Goal: Task Accomplishment & Management: Complete application form

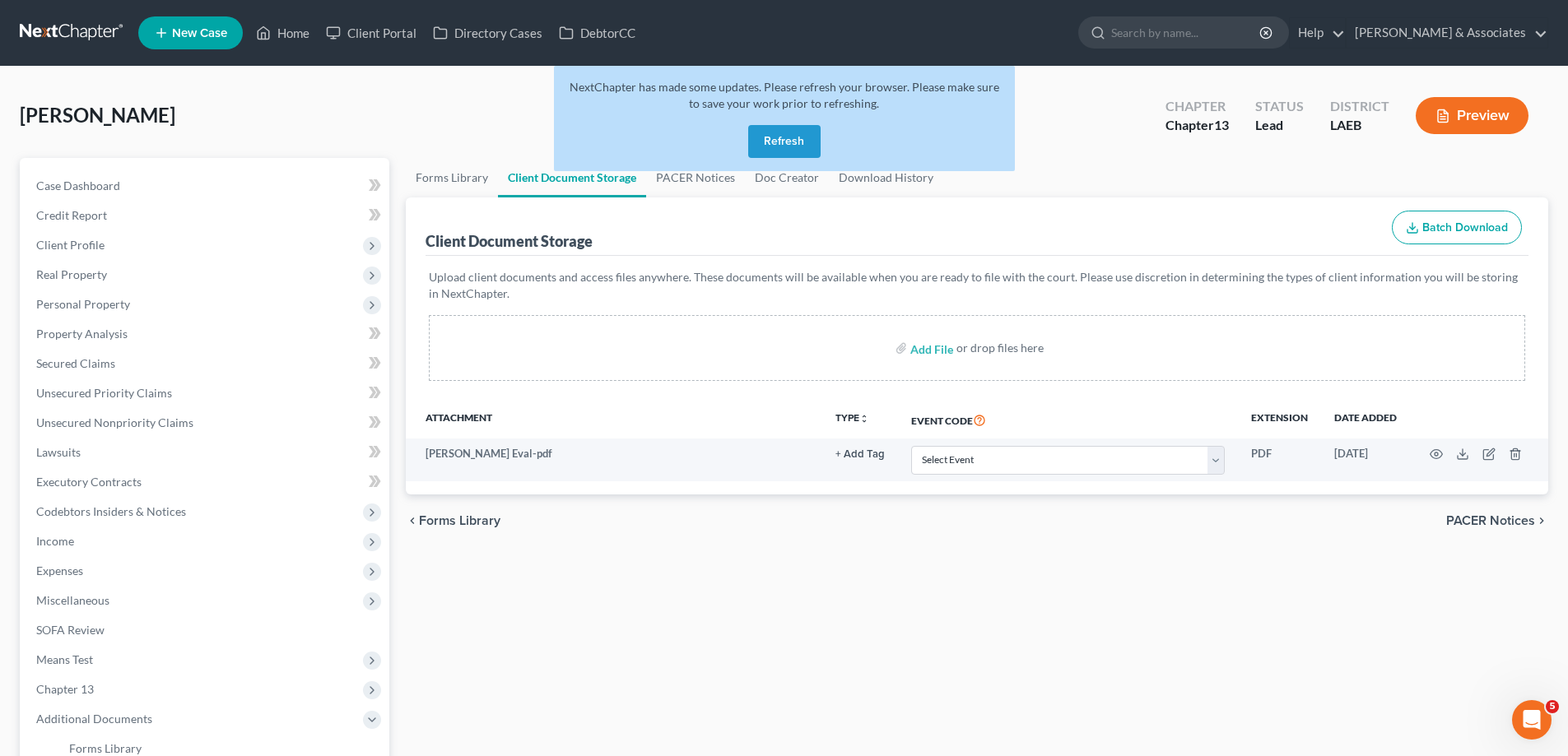
click at [194, 37] on span "New Case" at bounding box center [199, 34] width 55 height 13
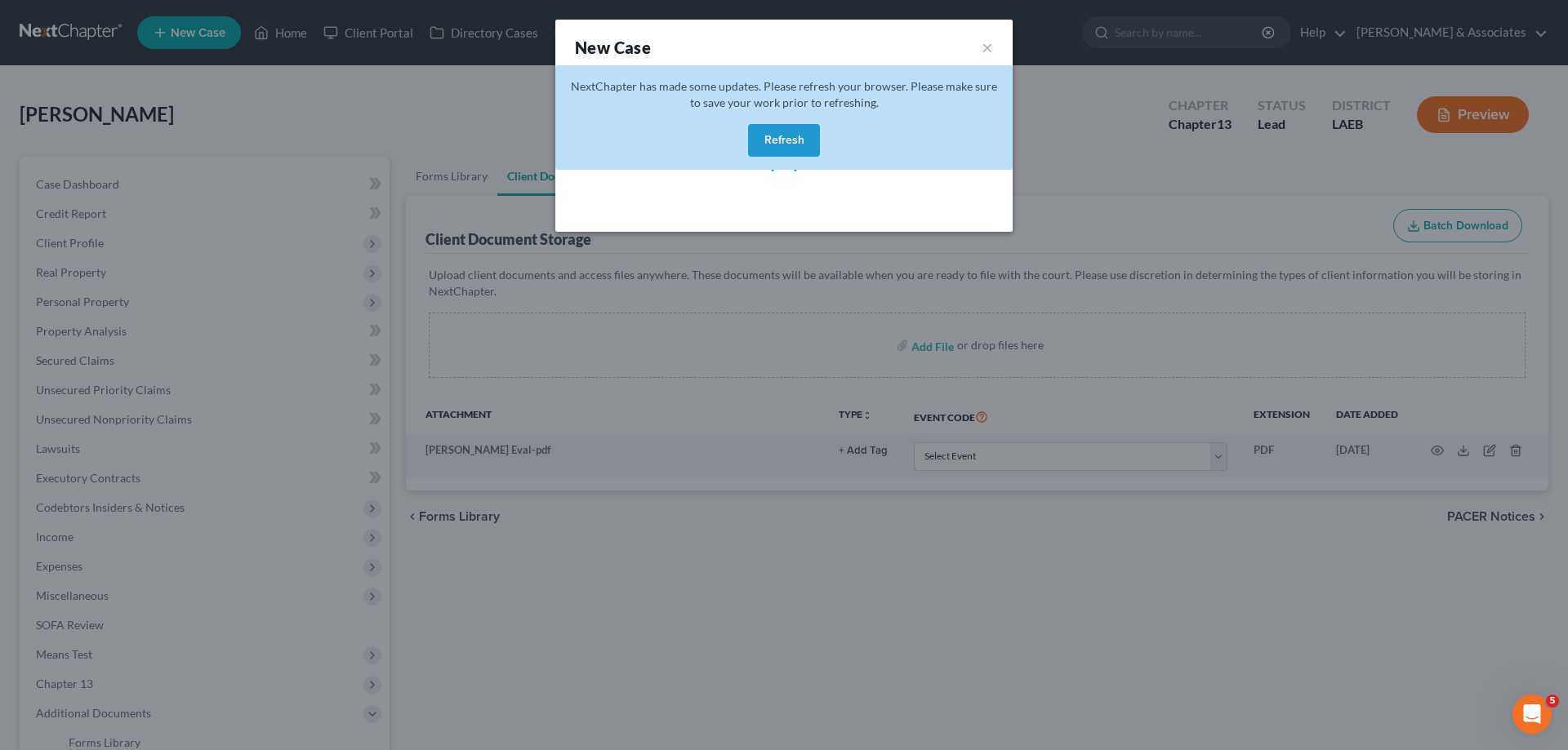
click at [807, 138] on button "Refresh" at bounding box center [784, 141] width 72 height 33
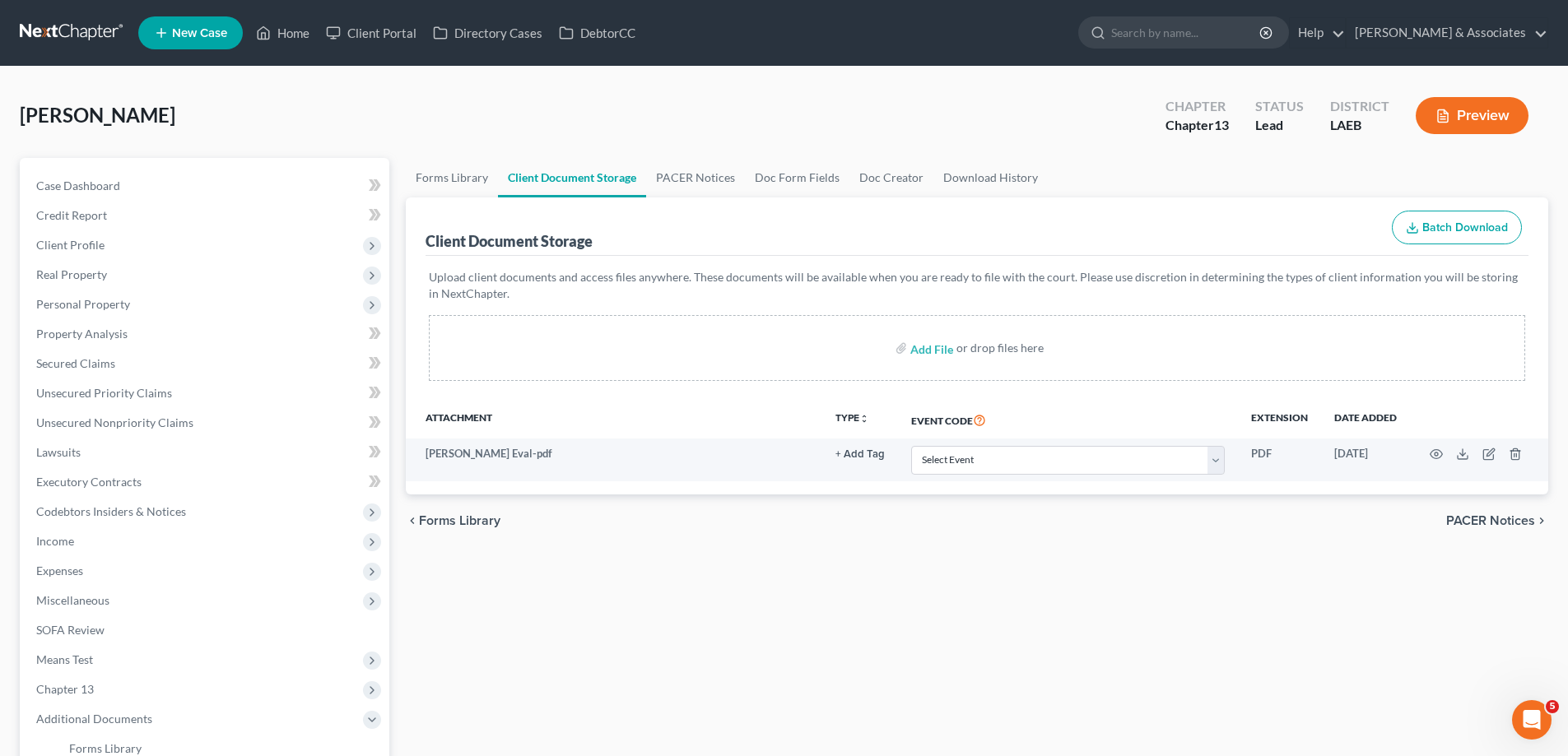
click at [196, 32] on span "New Case" at bounding box center [199, 34] width 55 height 13
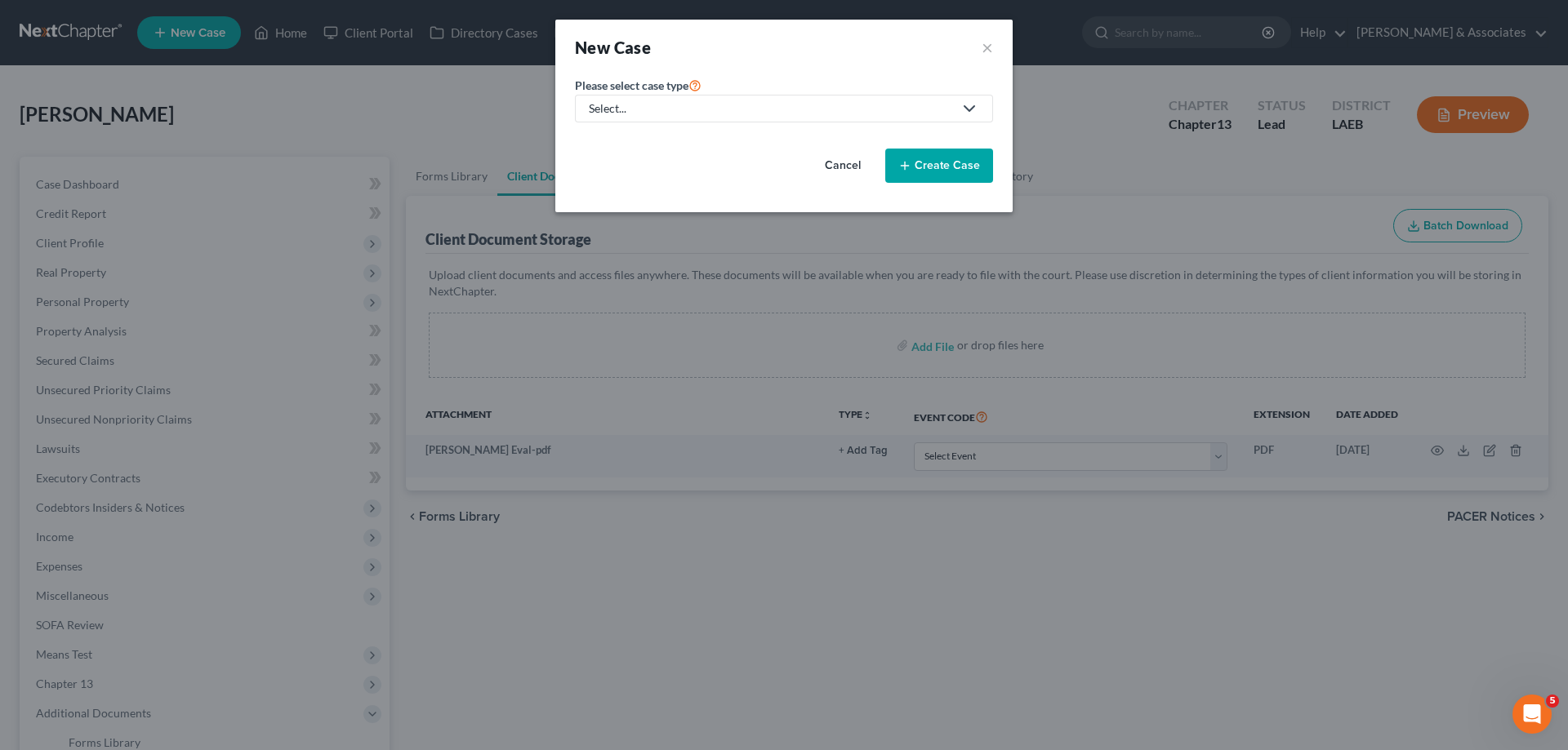
click at [743, 102] on div "Select..." at bounding box center [771, 109] width 365 height 16
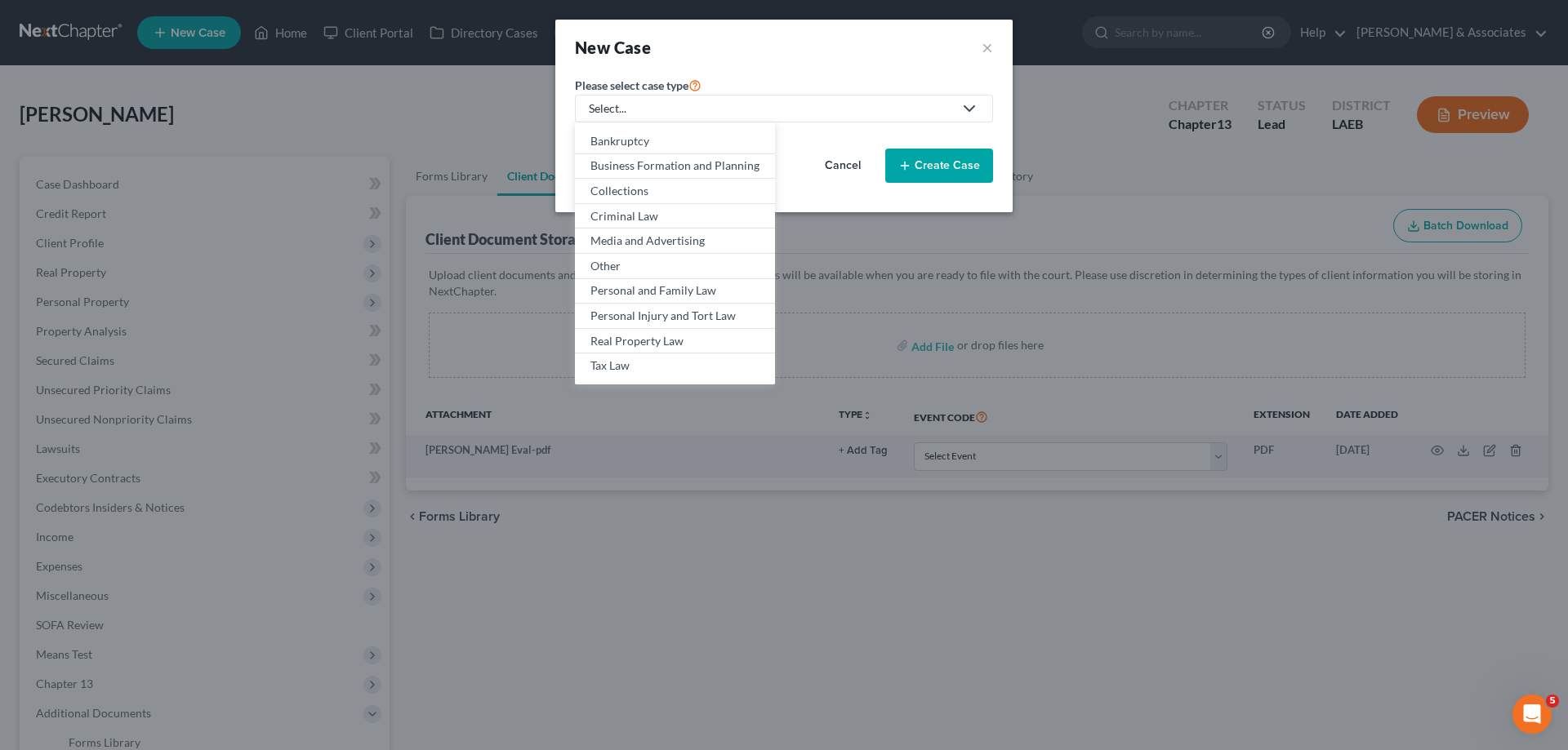
click at [648, 128] on div "Bankruptcy Business Formation and Planning Collections Criminal Law Media and A…" at bounding box center [675, 253] width 201 height 262
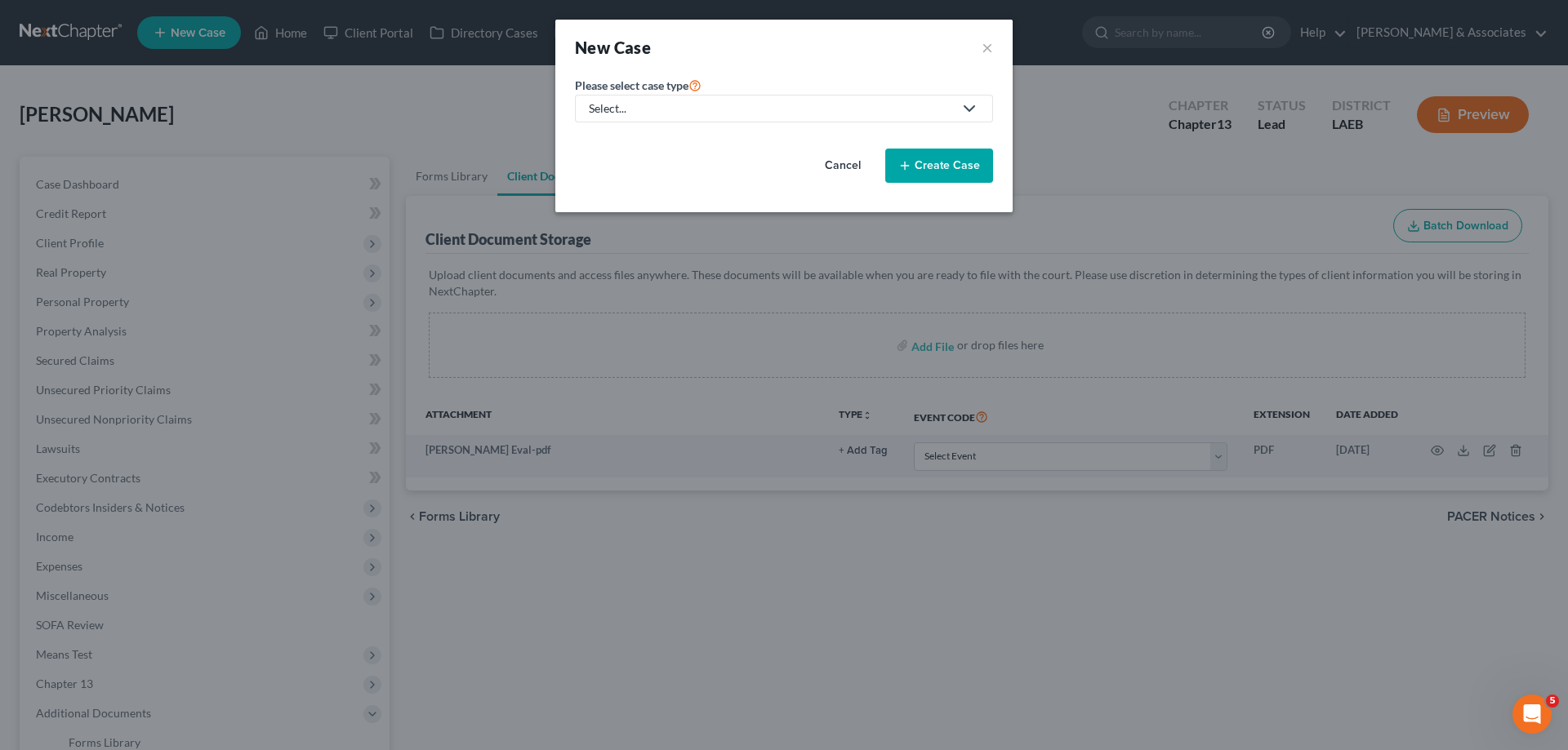
click at [654, 95] on link "Select..." at bounding box center [784, 108] width 418 height 28
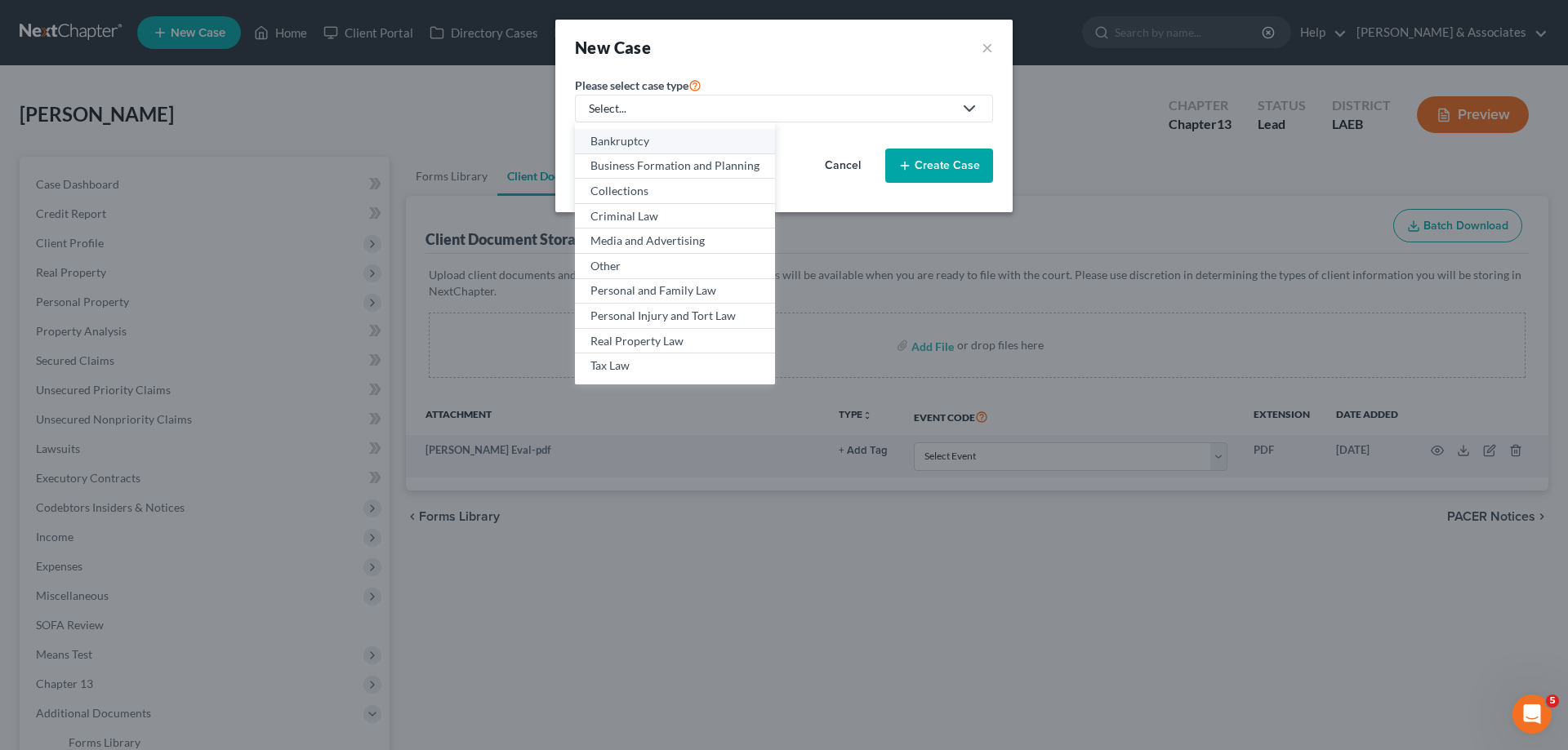
click at [649, 140] on div "Bankruptcy" at bounding box center [675, 141] width 169 height 16
select select "35"
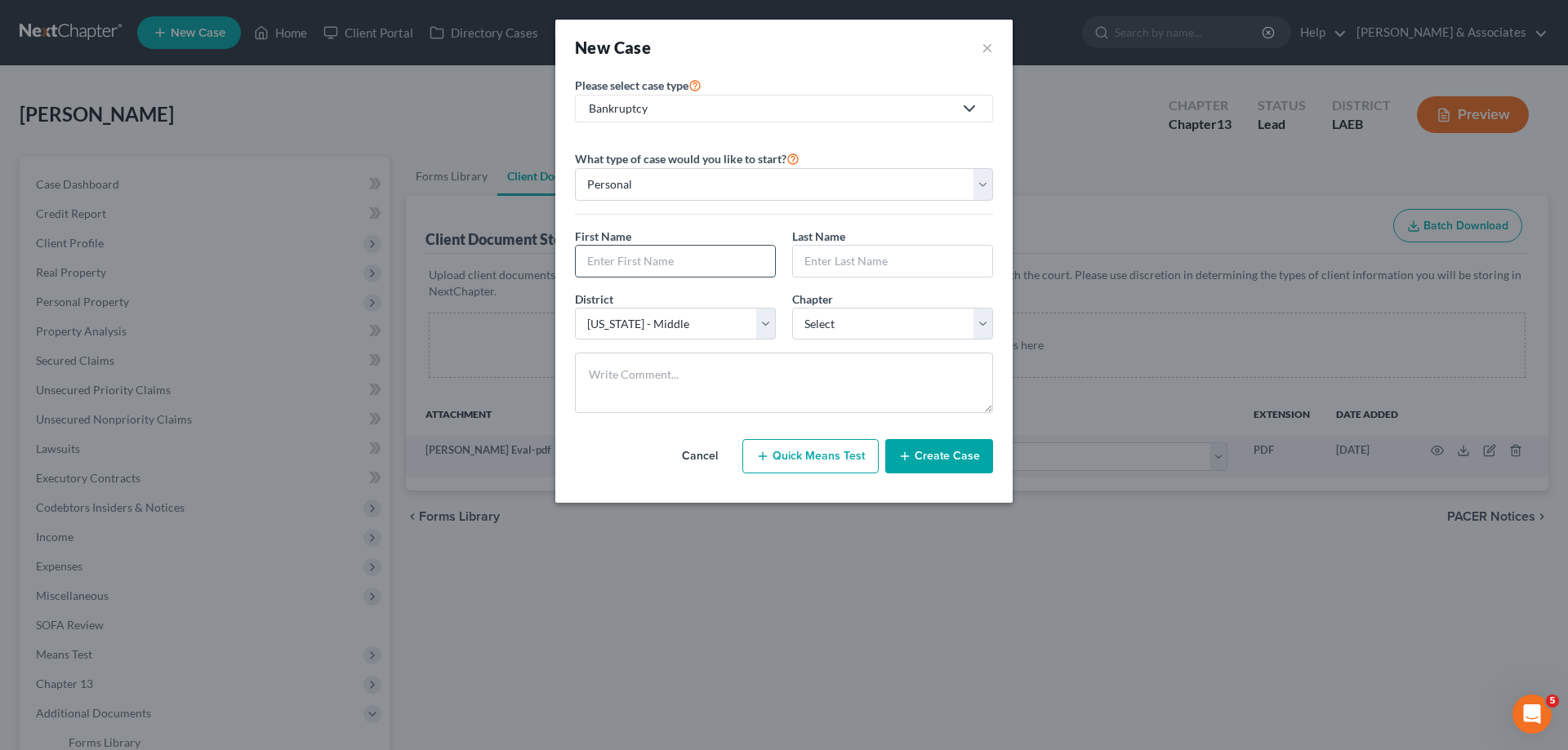
click at [661, 271] on input "text" at bounding box center [676, 261] width 200 height 31
type input "[PERSON_NAME]"
drag, startPoint x: 871, startPoint y: 319, endPoint x: 865, endPoint y: 338, distance: 19.9
click at [871, 319] on select "Select 7 11 12 13" at bounding box center [892, 324] width 201 height 33
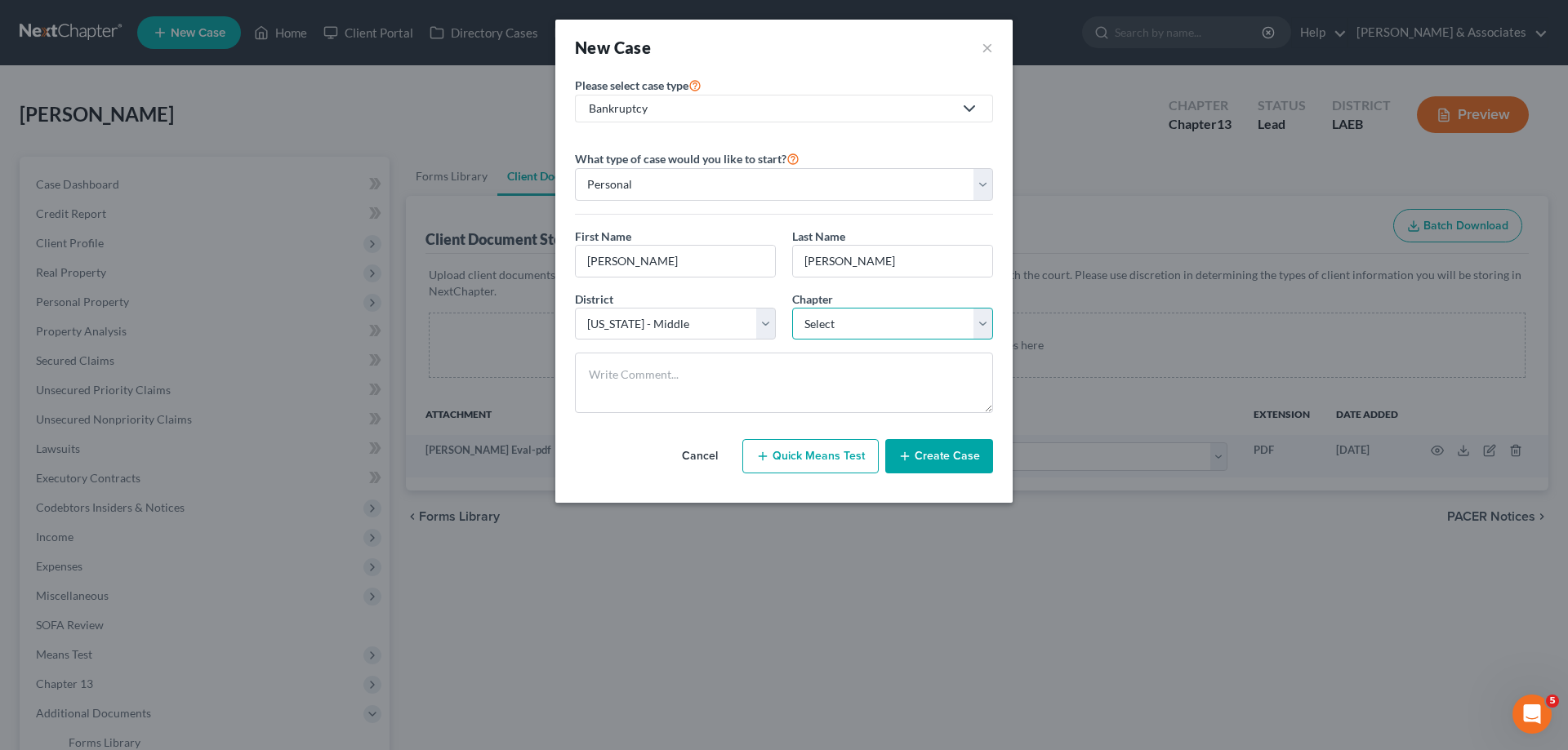
select select "3"
click at [792, 307] on select "Select 7 11 12 13" at bounding box center [892, 324] width 201 height 33
click at [924, 457] on button "Create Case" at bounding box center [939, 456] width 108 height 34
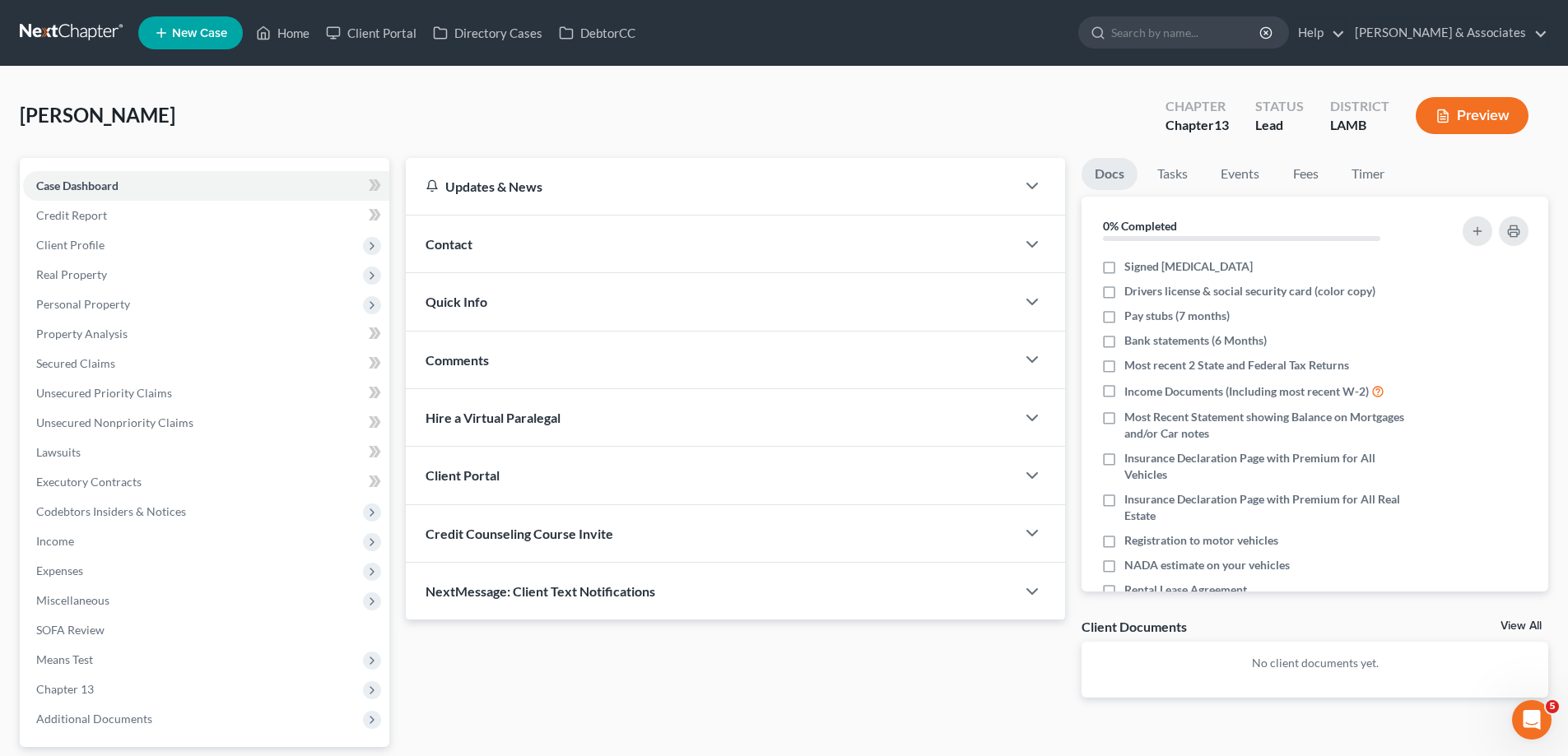
click at [605, 254] on div "Contact" at bounding box center [710, 244] width 610 height 57
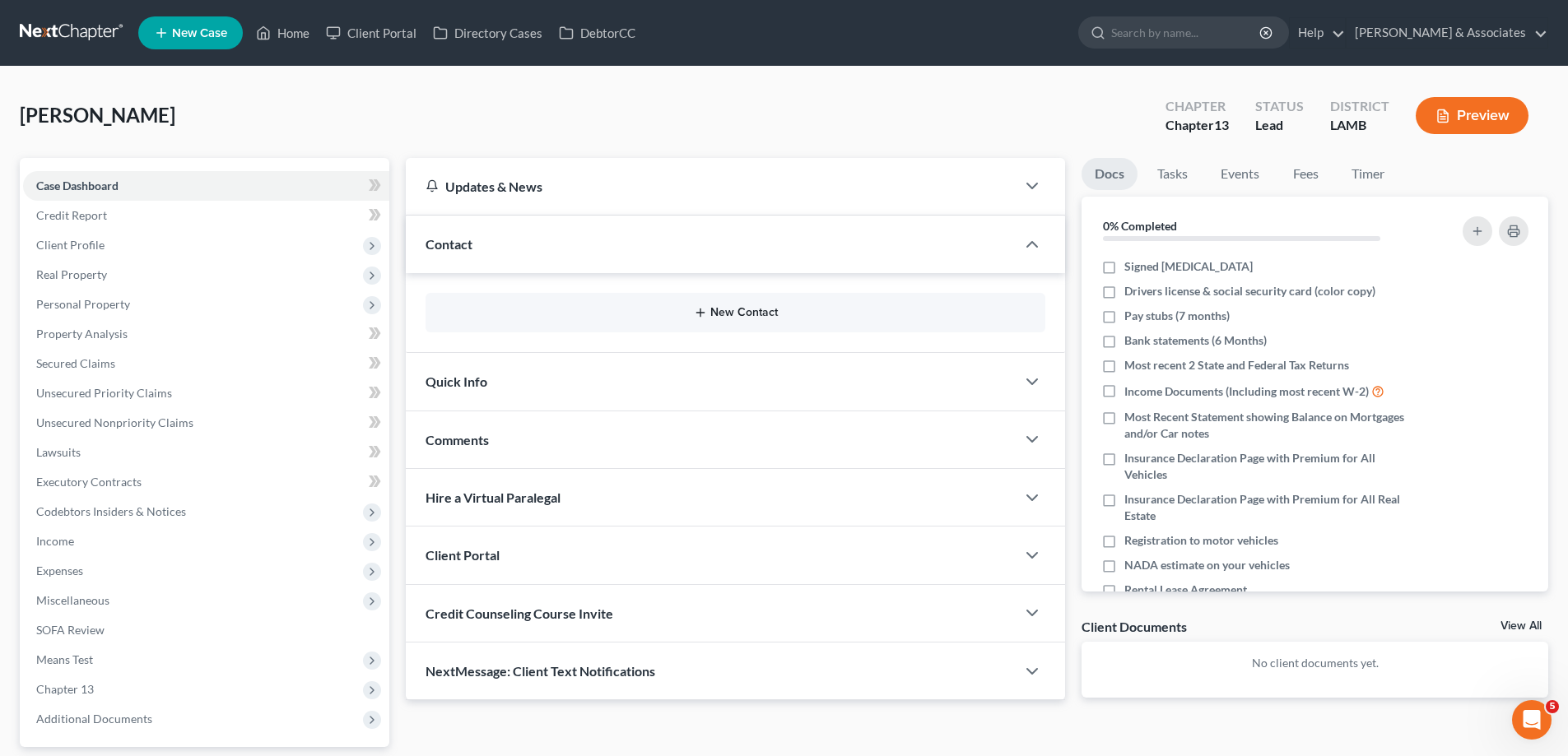
click at [655, 314] on button "New Contact" at bounding box center [735, 313] width 593 height 13
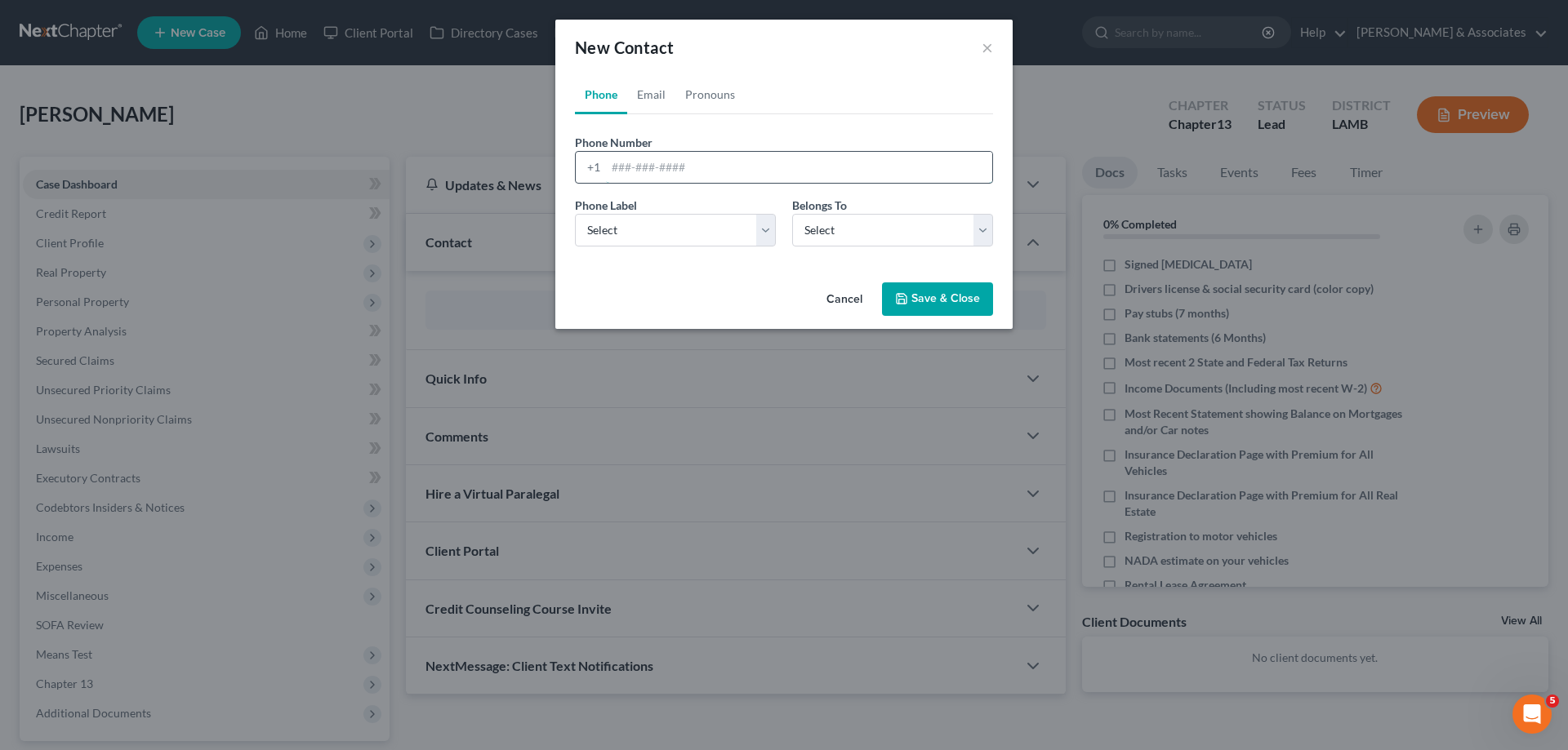
drag, startPoint x: 726, startPoint y: 167, endPoint x: 720, endPoint y: 179, distance: 13.4
click at [726, 167] on input "tel" at bounding box center [799, 167] width 387 height 31
paste input "[PHONE_NUMBER]"
type input "[PHONE_NUMBER]"
click at [654, 238] on select "Select Mobile Home Work Other" at bounding box center [675, 230] width 201 height 33
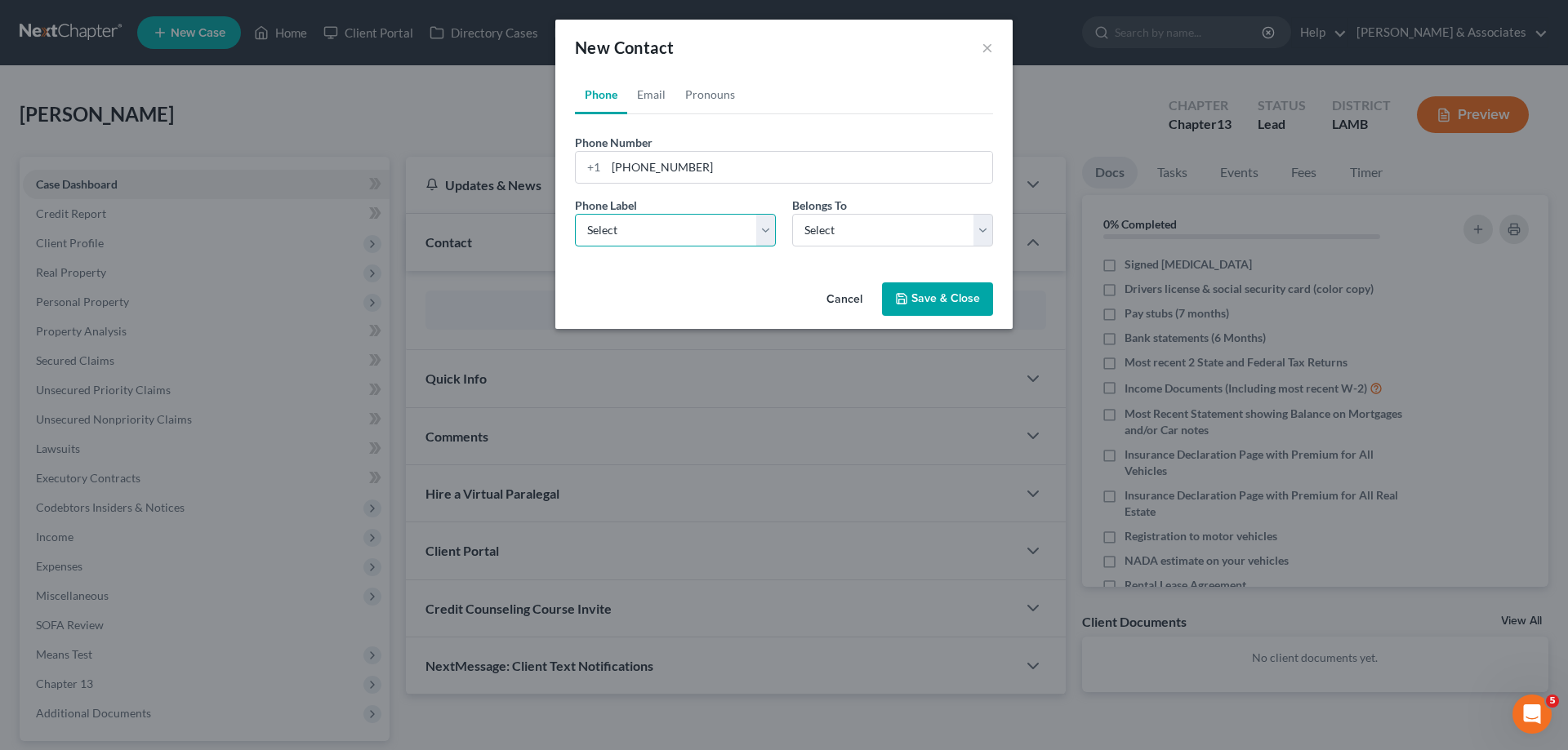
select select "0"
click at [575, 214] on select "Select Mobile Home Work Other" at bounding box center [675, 230] width 201 height 33
click at [905, 229] on select "Select Client Other" at bounding box center [892, 230] width 201 height 33
select select "0"
click at [792, 214] on select "Select Client Other" at bounding box center [892, 230] width 201 height 33
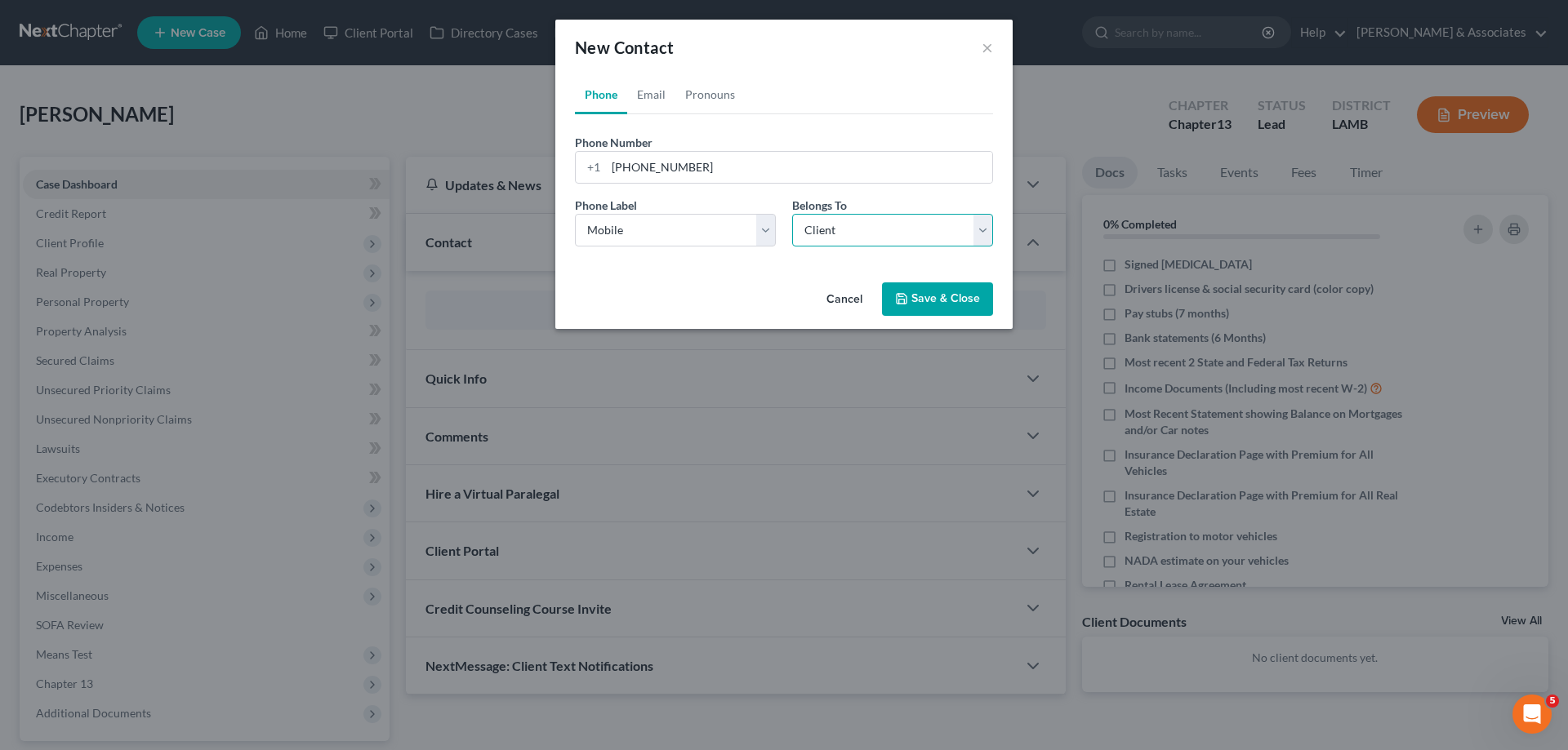
select select "0"
click at [667, 94] on link "Email" at bounding box center [651, 94] width 48 height 39
click at [621, 160] on input "email" at bounding box center [799, 167] width 387 height 31
paste input "[EMAIL_ADDRESS][DOMAIN_NAME]"
type input "[EMAIL_ADDRESS][DOMAIN_NAME]"
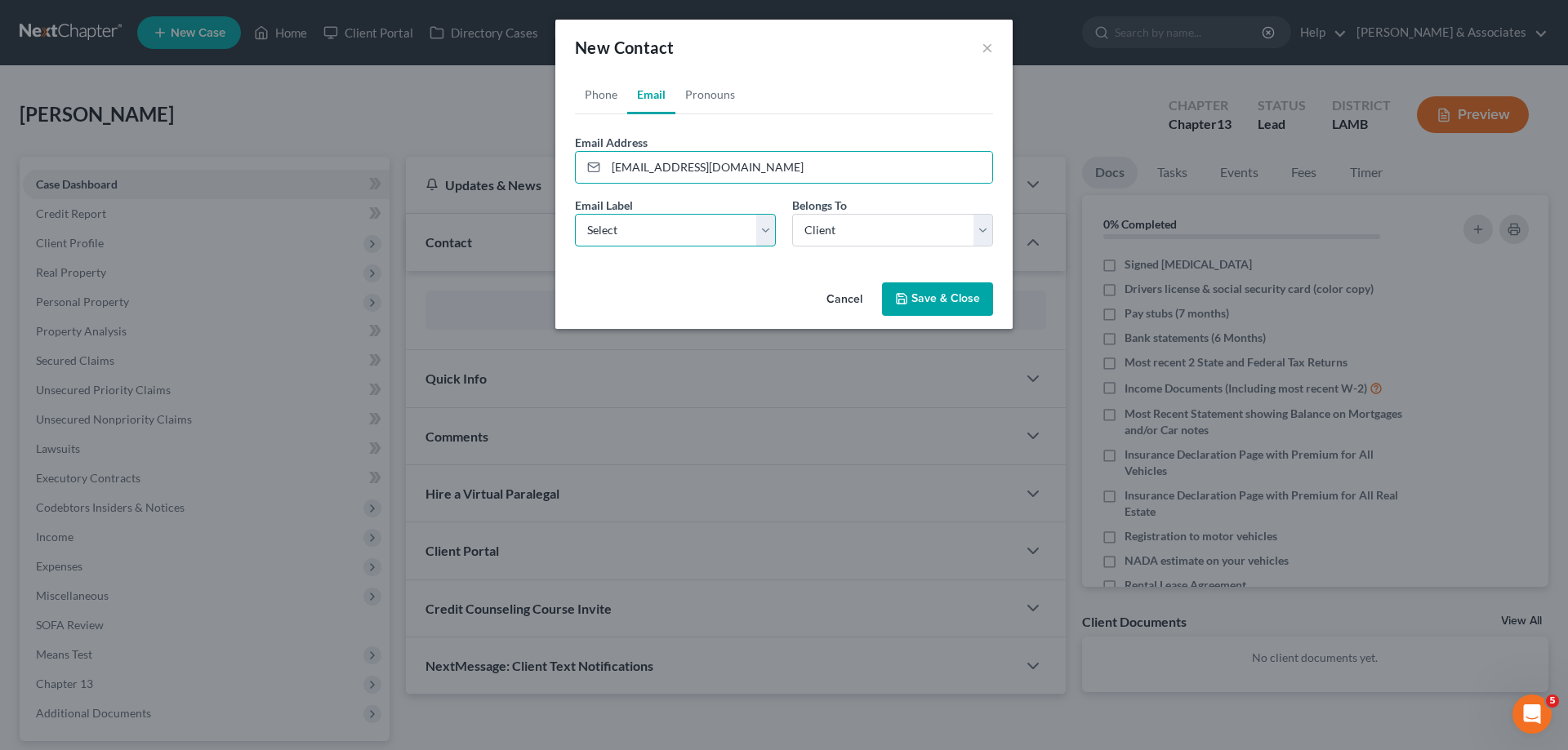
click at [648, 236] on select "Select Home Work Other" at bounding box center [675, 230] width 201 height 33
select select "0"
click at [575, 214] on select "Select Home Work Other" at bounding box center [675, 230] width 201 height 33
click at [807, 239] on select "Select Client Other" at bounding box center [892, 230] width 201 height 33
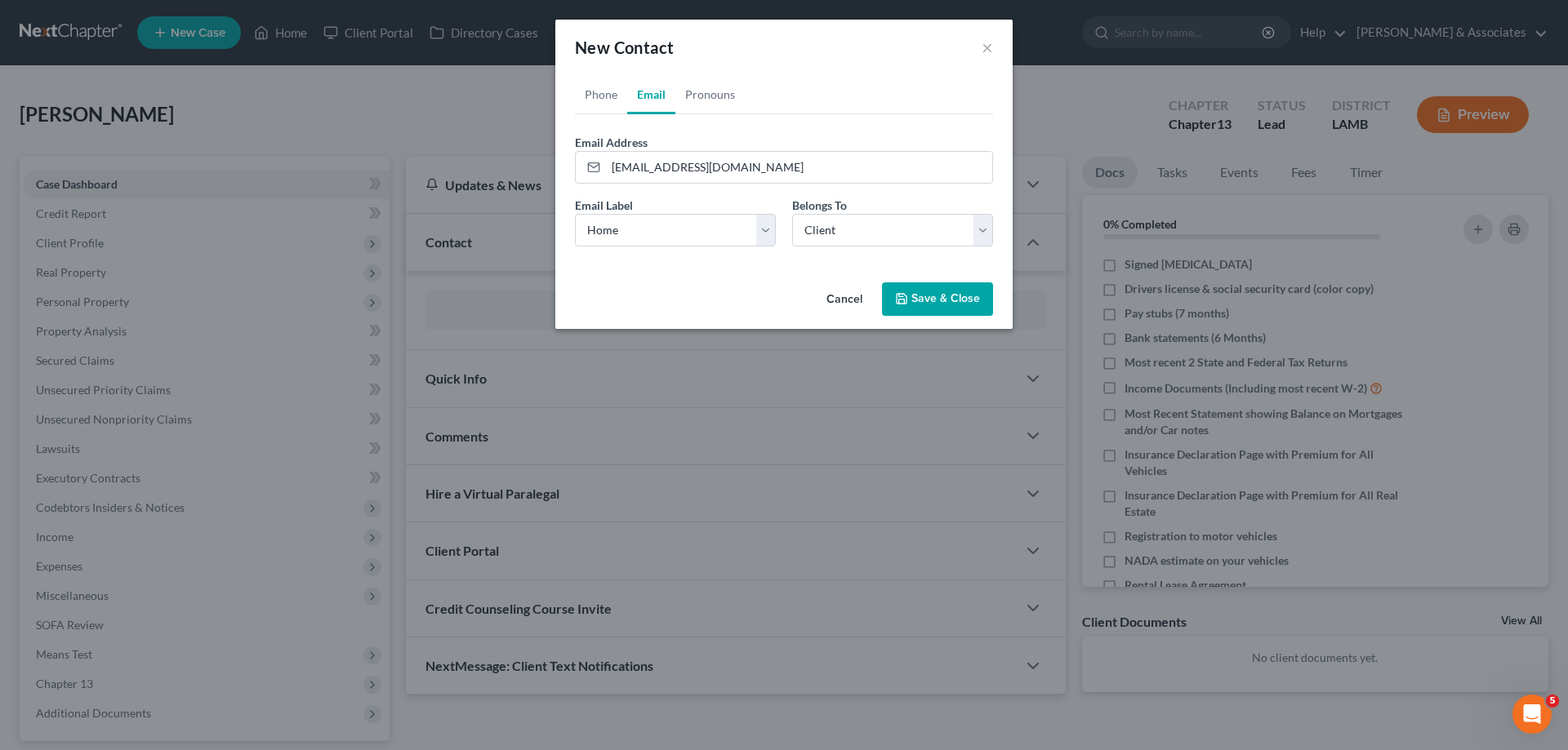
click at [919, 317] on div "Cancel Save & Close" at bounding box center [784, 302] width 457 height 54
click at [923, 300] on button "Save & Close" at bounding box center [937, 299] width 111 height 34
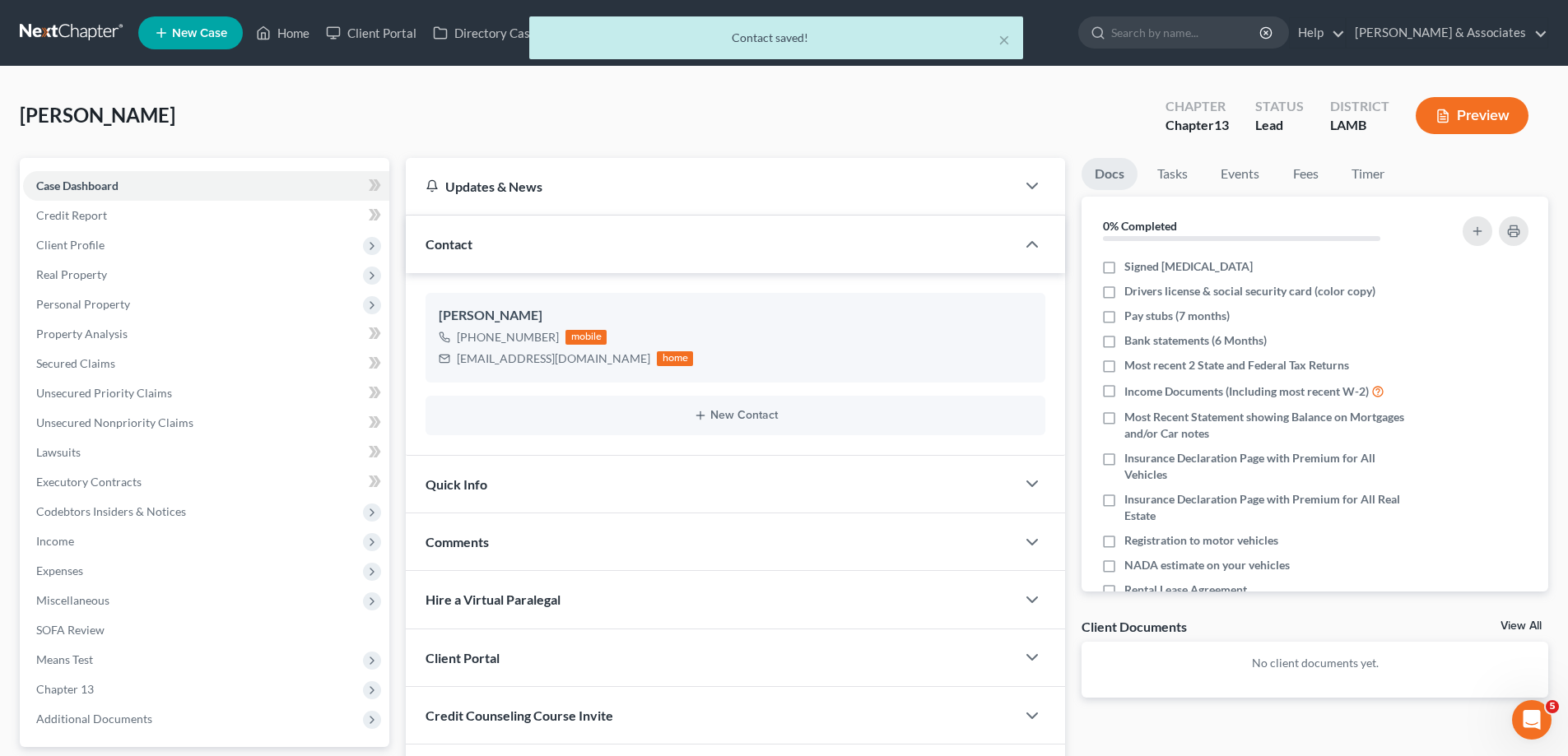
drag, startPoint x: 613, startPoint y: 549, endPoint x: 700, endPoint y: 535, distance: 88.1
click at [614, 549] on div "Comments" at bounding box center [710, 542] width 610 height 57
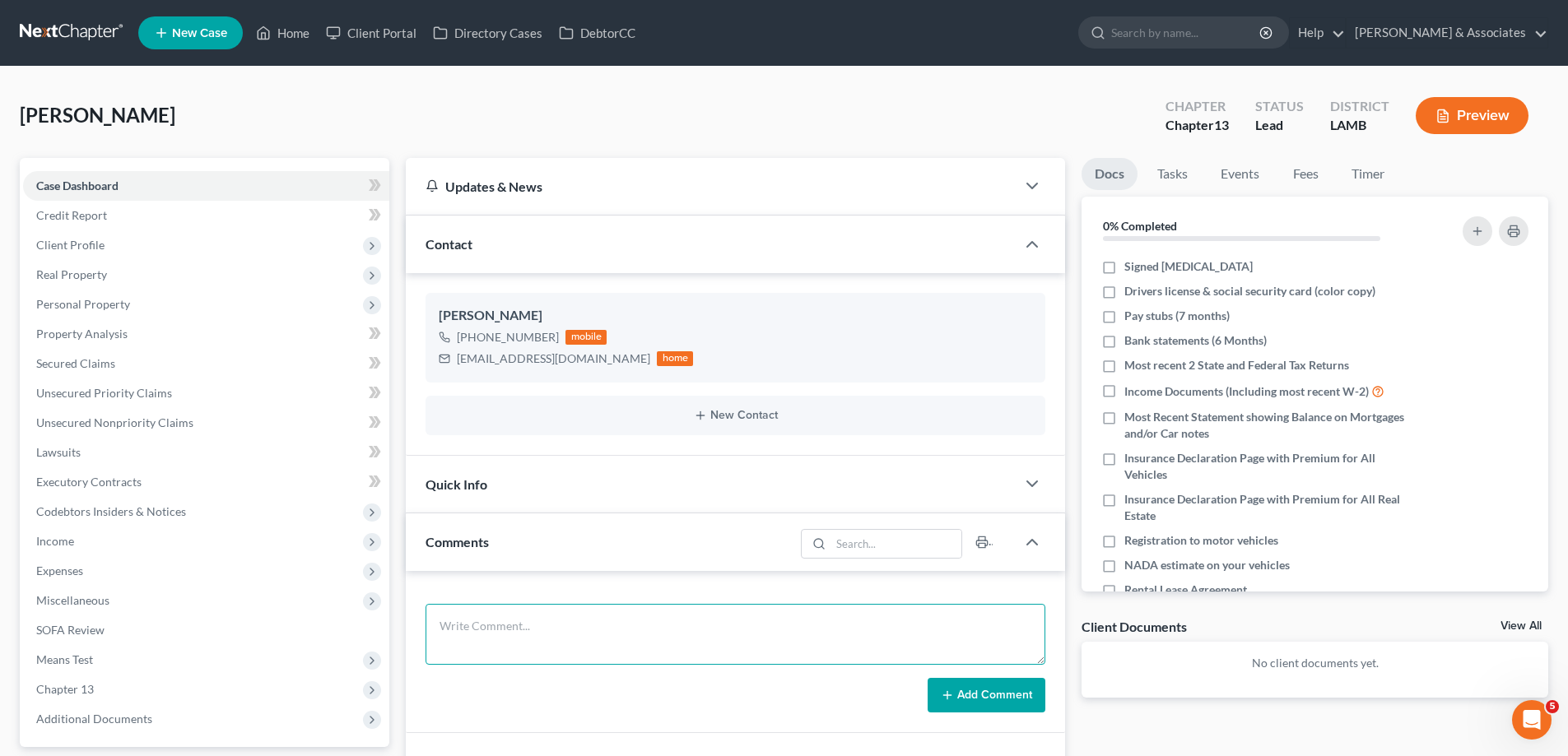
click at [594, 637] on textarea at bounding box center [735, 634] width 620 height 61
paste textarea "Did eval with [PERSON_NAME], Car is beginning repo process [DATE], owes like 27…"
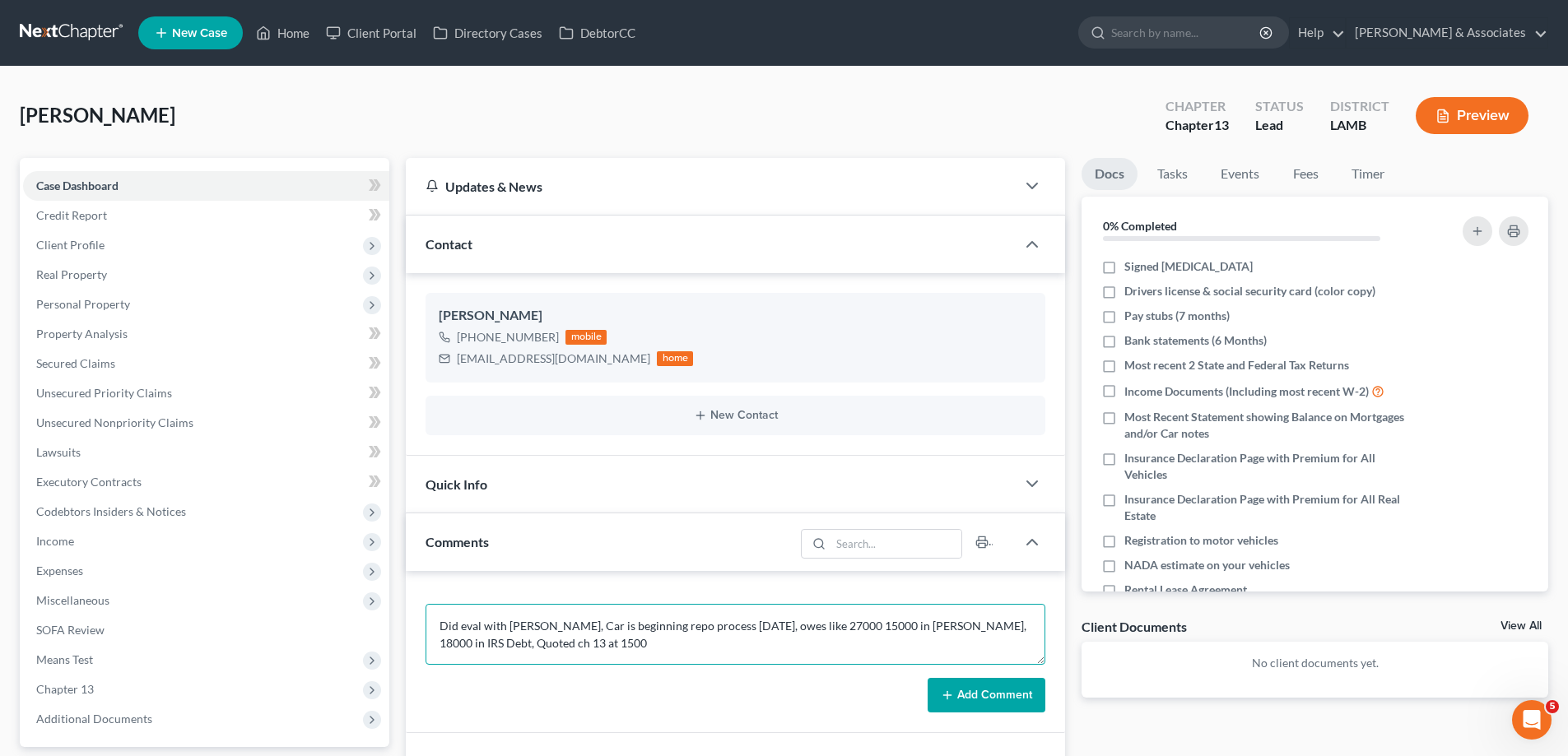
type textarea "Did eval with [PERSON_NAME], Car is beginning repo process [DATE], owes like 27…"
click at [986, 706] on button "Add Comment" at bounding box center [987, 696] width 118 height 35
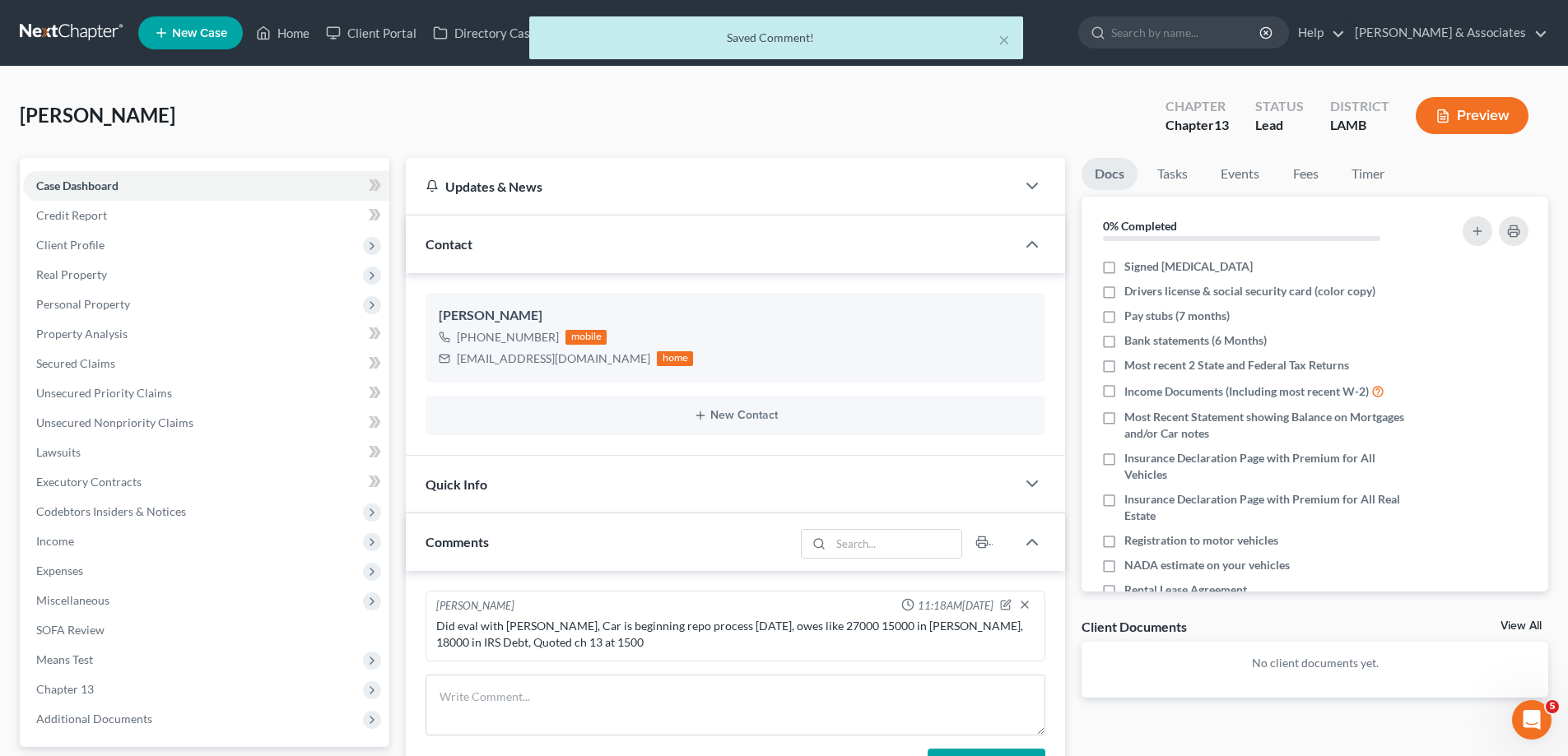
click at [1514, 625] on link "View All" at bounding box center [1520, 626] width 41 height 12
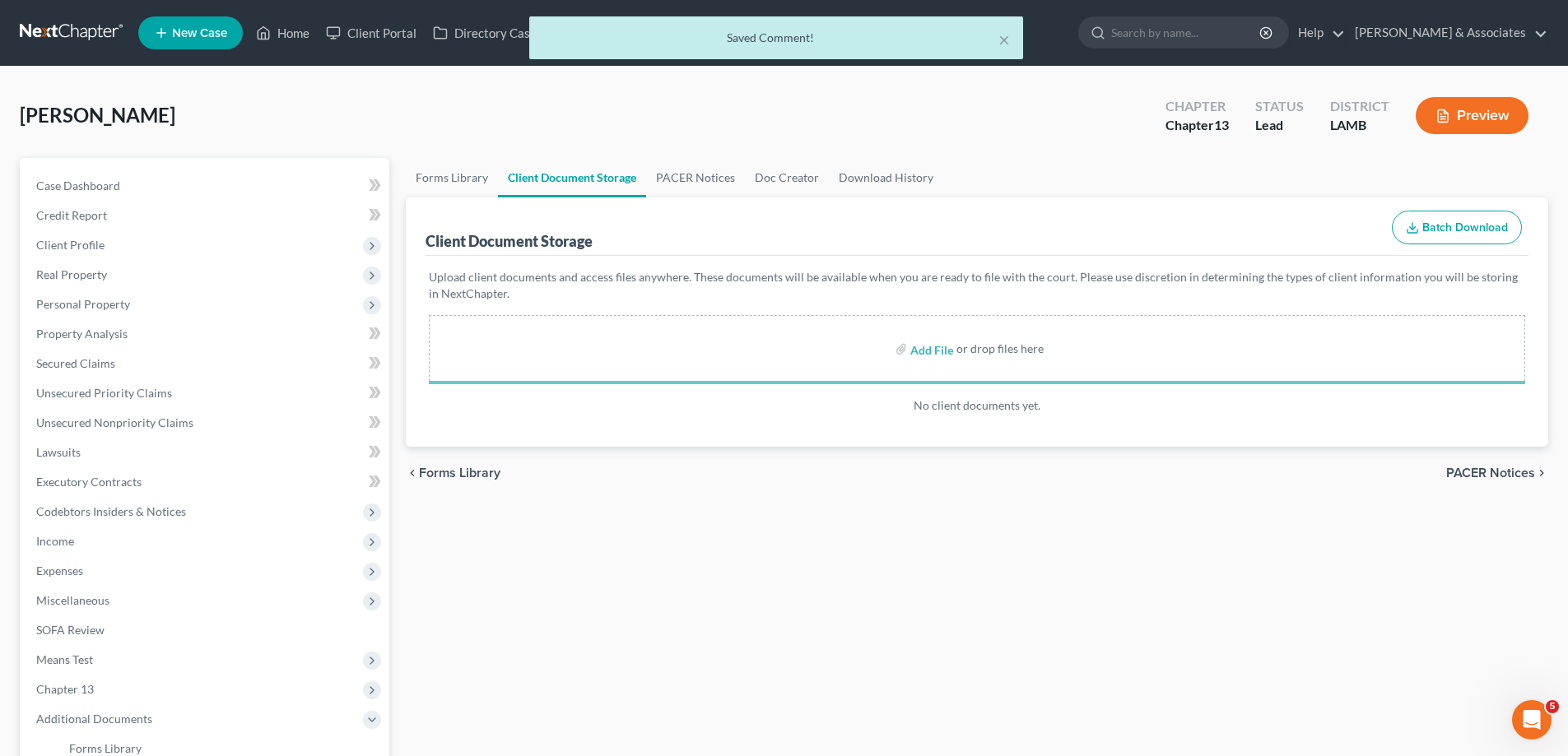
click at [1087, 635] on div "Forms Library Client Document Storage PACER Notices Doc Creator Download Histor…" at bounding box center [977, 552] width 1159 height 789
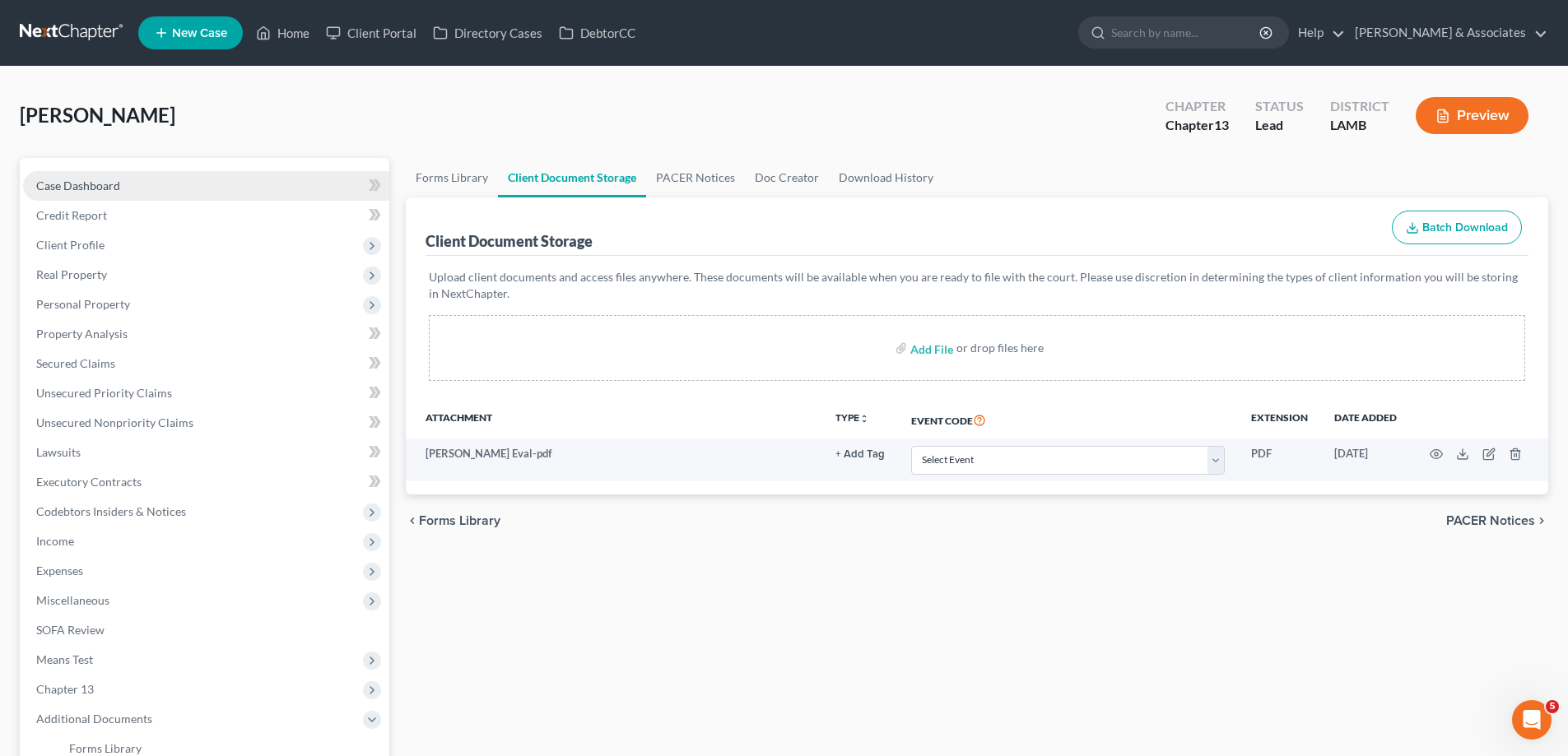
click at [139, 191] on link "Case Dashboard" at bounding box center [206, 186] width 367 height 29
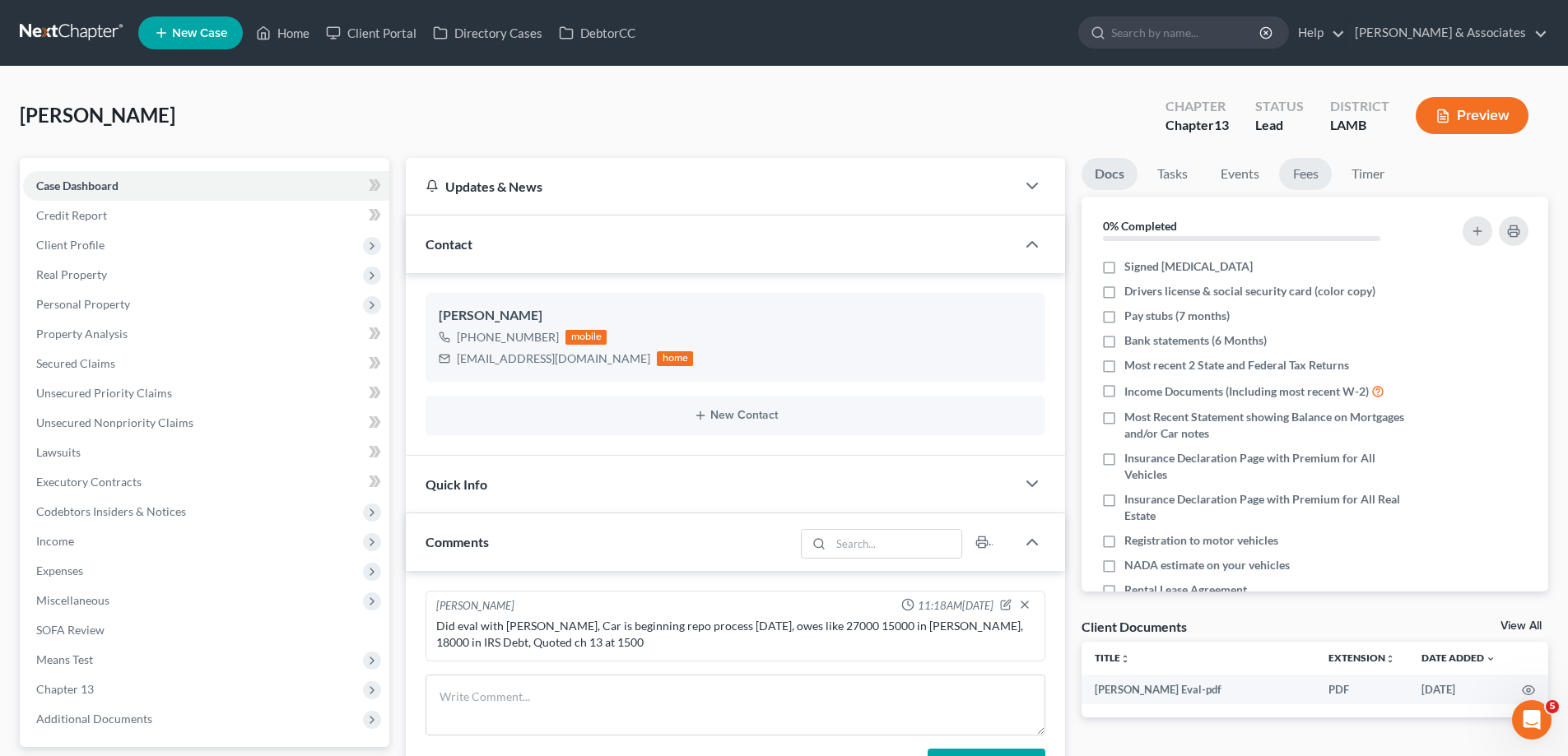
click at [1300, 169] on link "Fees" at bounding box center [1306, 174] width 53 height 32
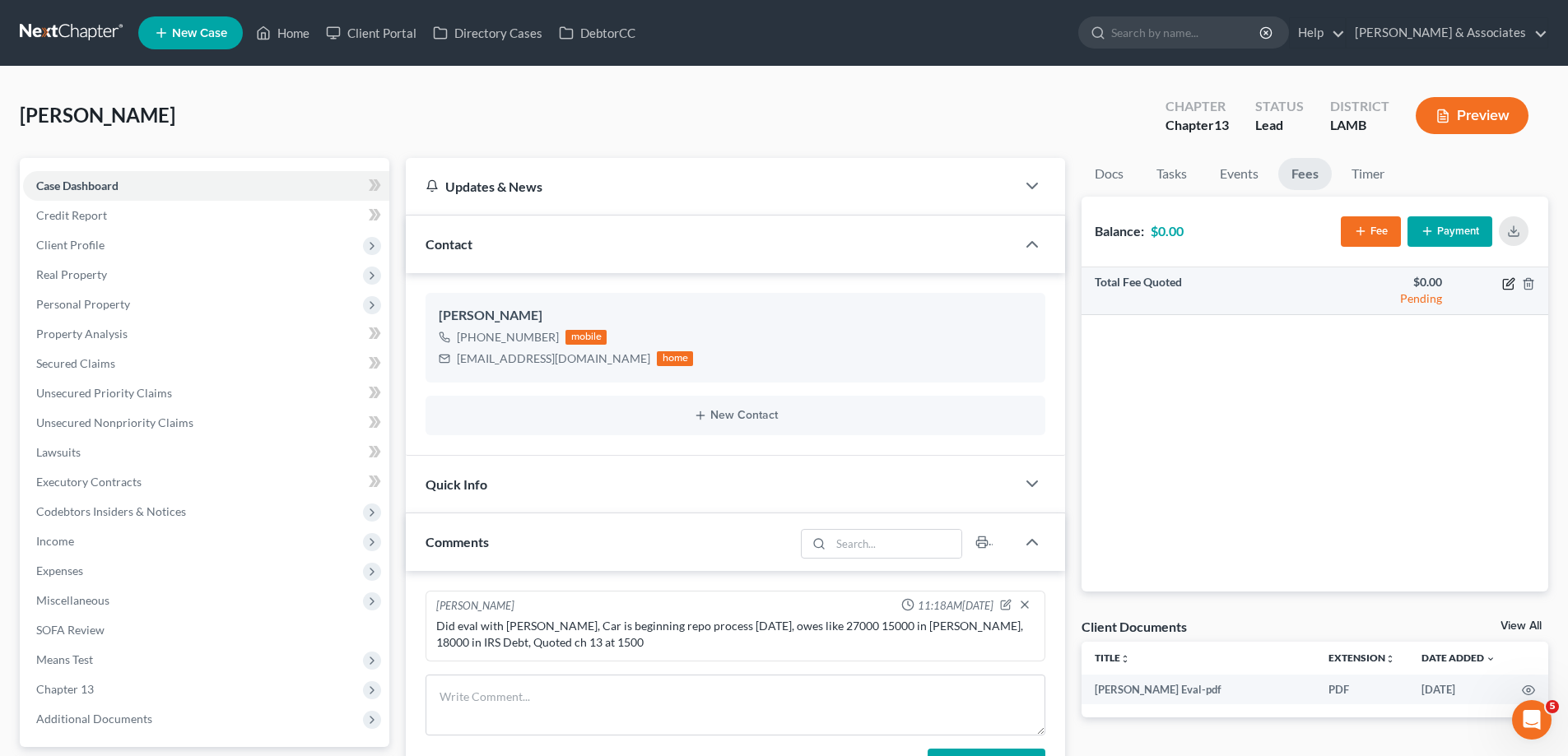
click at [1513, 284] on icon "button" at bounding box center [1508, 283] width 10 height 10
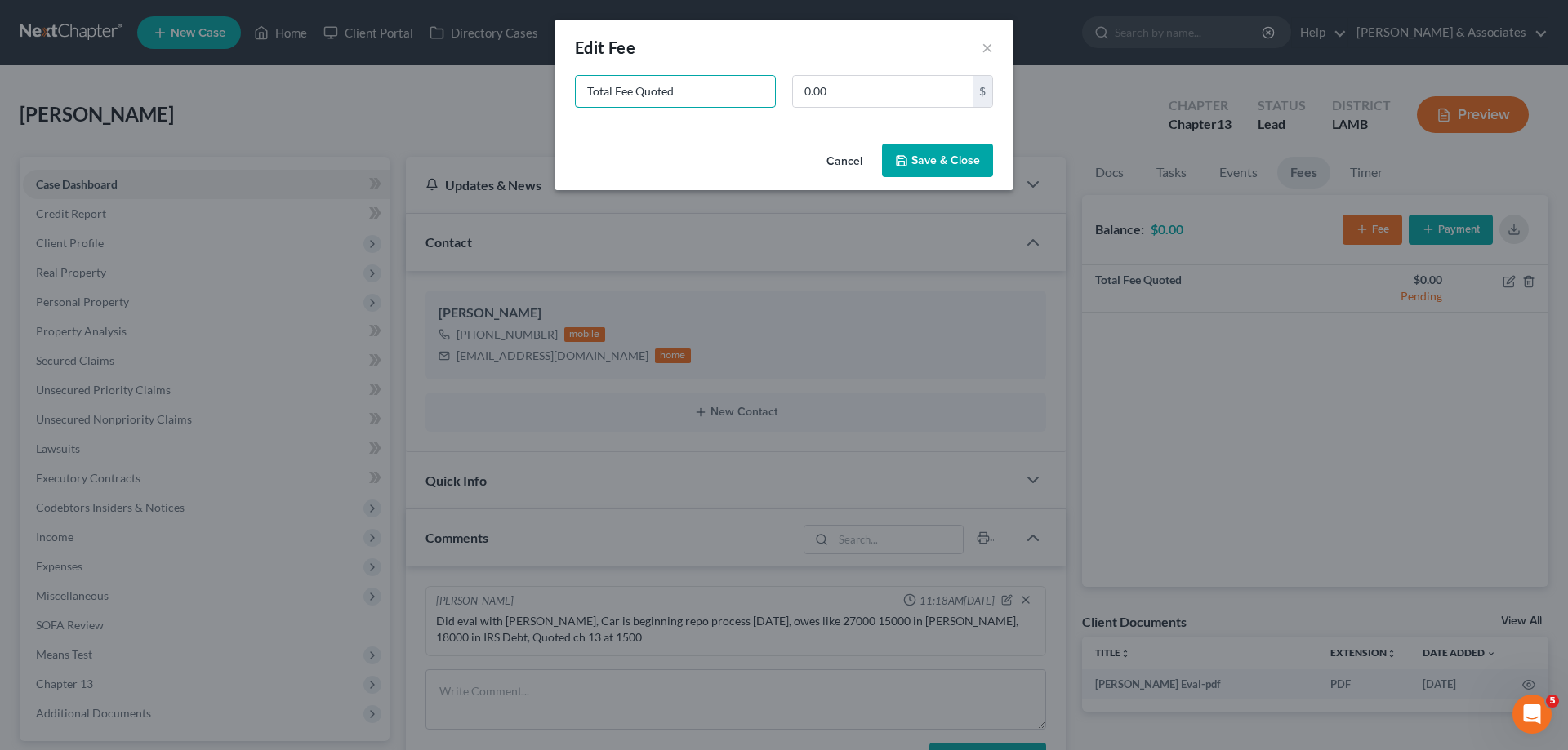
drag, startPoint x: 691, startPoint y: 95, endPoint x: 5, endPoint y: 93, distance: 686.0
click at [0, 96] on div "New Fee Edit Fee × Total Fee Quoted 0.00 $ Cancel Save & Close" at bounding box center [784, 375] width 1568 height 750
type input "ch 13"
type input "1,500"
click at [936, 153] on button "Save & Close" at bounding box center [937, 161] width 111 height 34
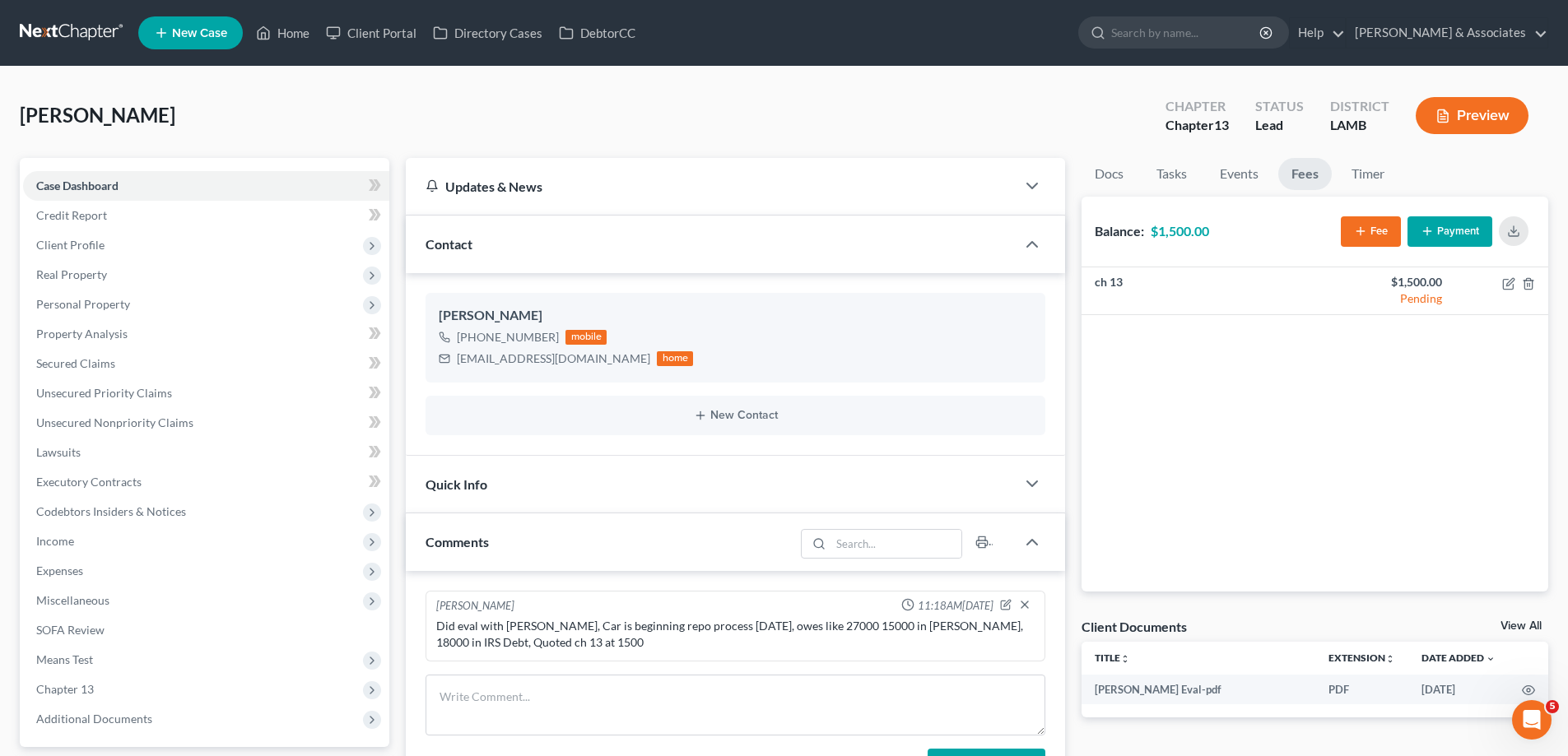
click at [200, 19] on link "New Case" at bounding box center [190, 33] width 104 height 33
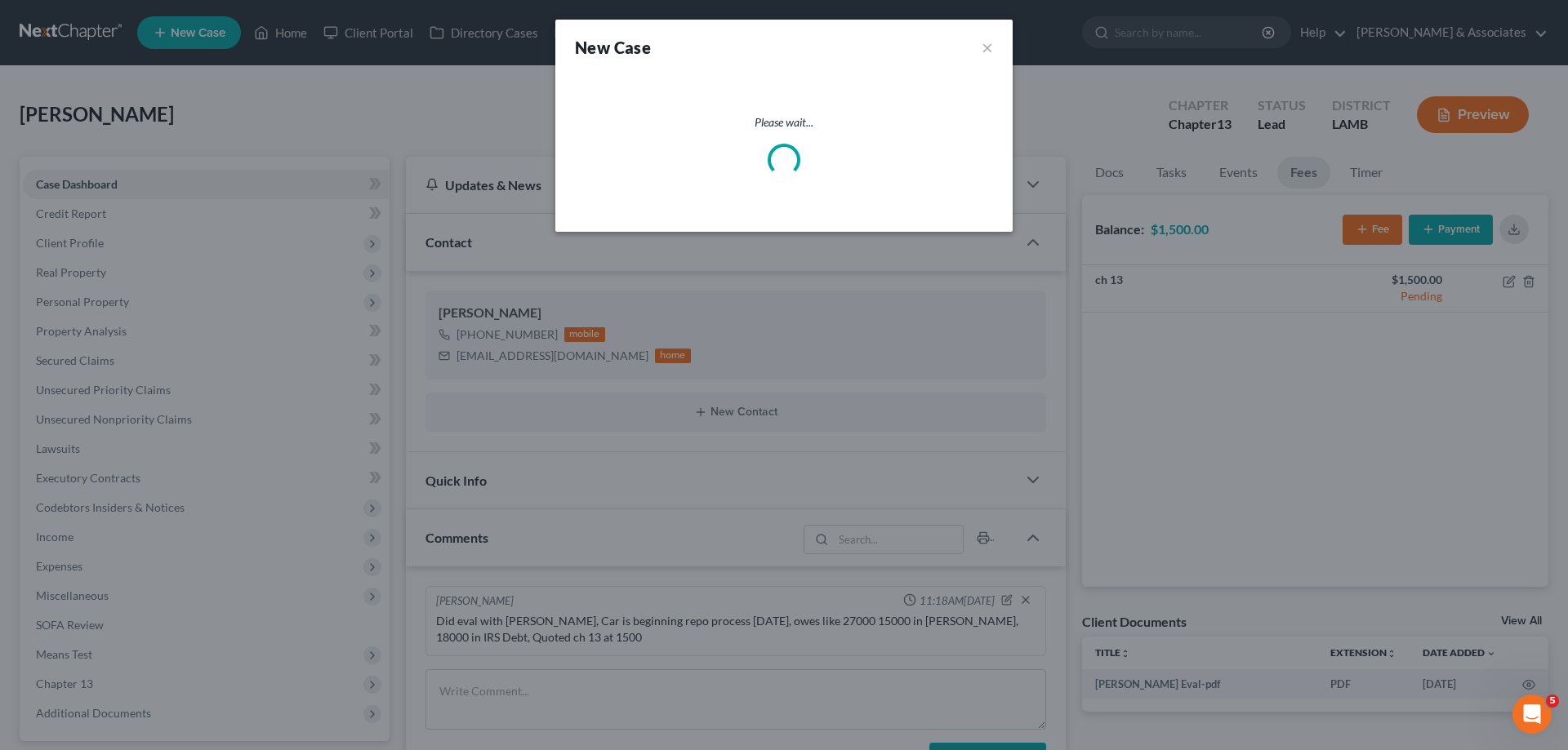
click at [195, 35] on div "New Case × Please wait..." at bounding box center [784, 375] width 1568 height 750
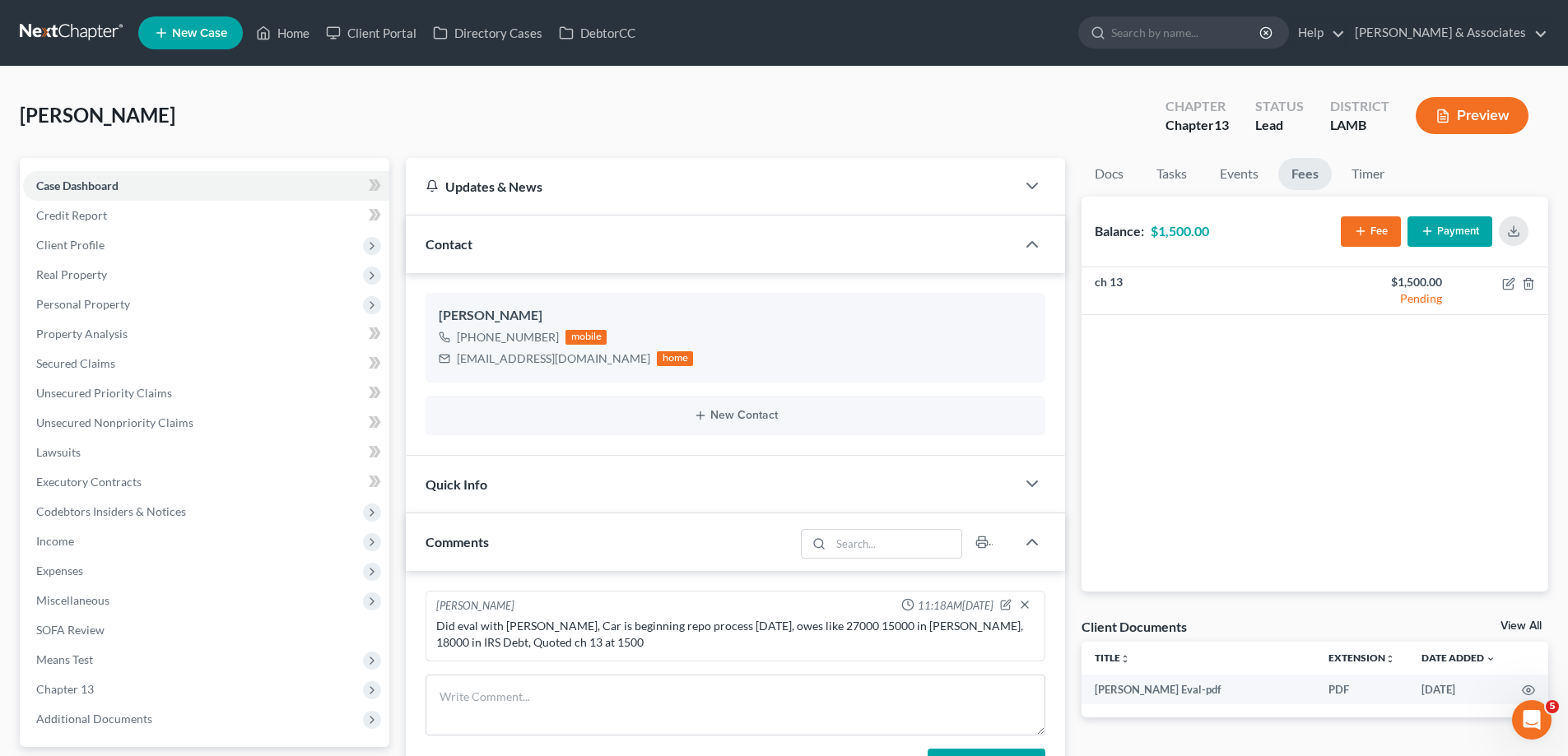
click at [206, 22] on link "New Case" at bounding box center [190, 33] width 104 height 33
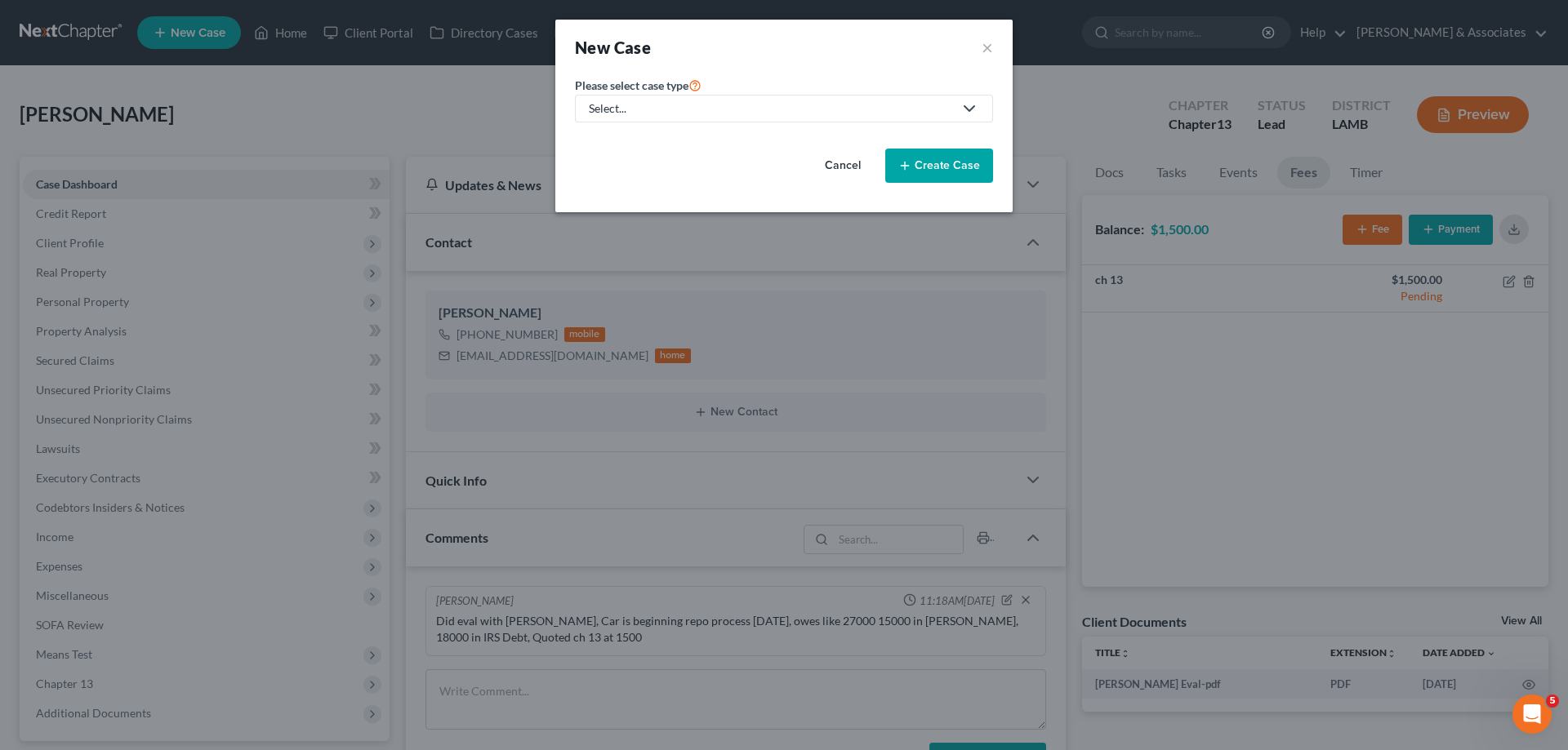
click at [789, 116] on div "Select..." at bounding box center [771, 109] width 365 height 16
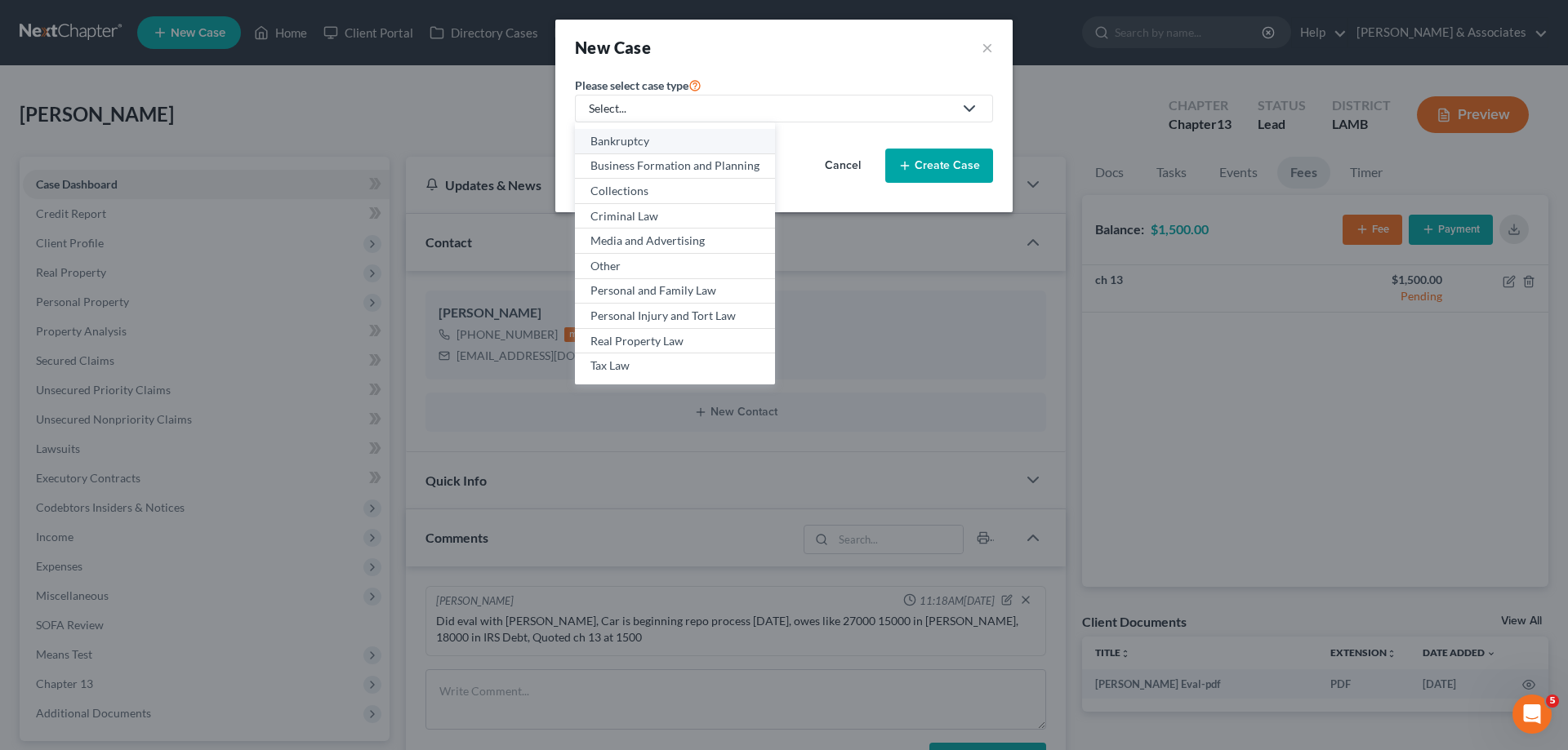
click at [701, 142] on div "Bankruptcy" at bounding box center [675, 141] width 169 height 16
select select "35"
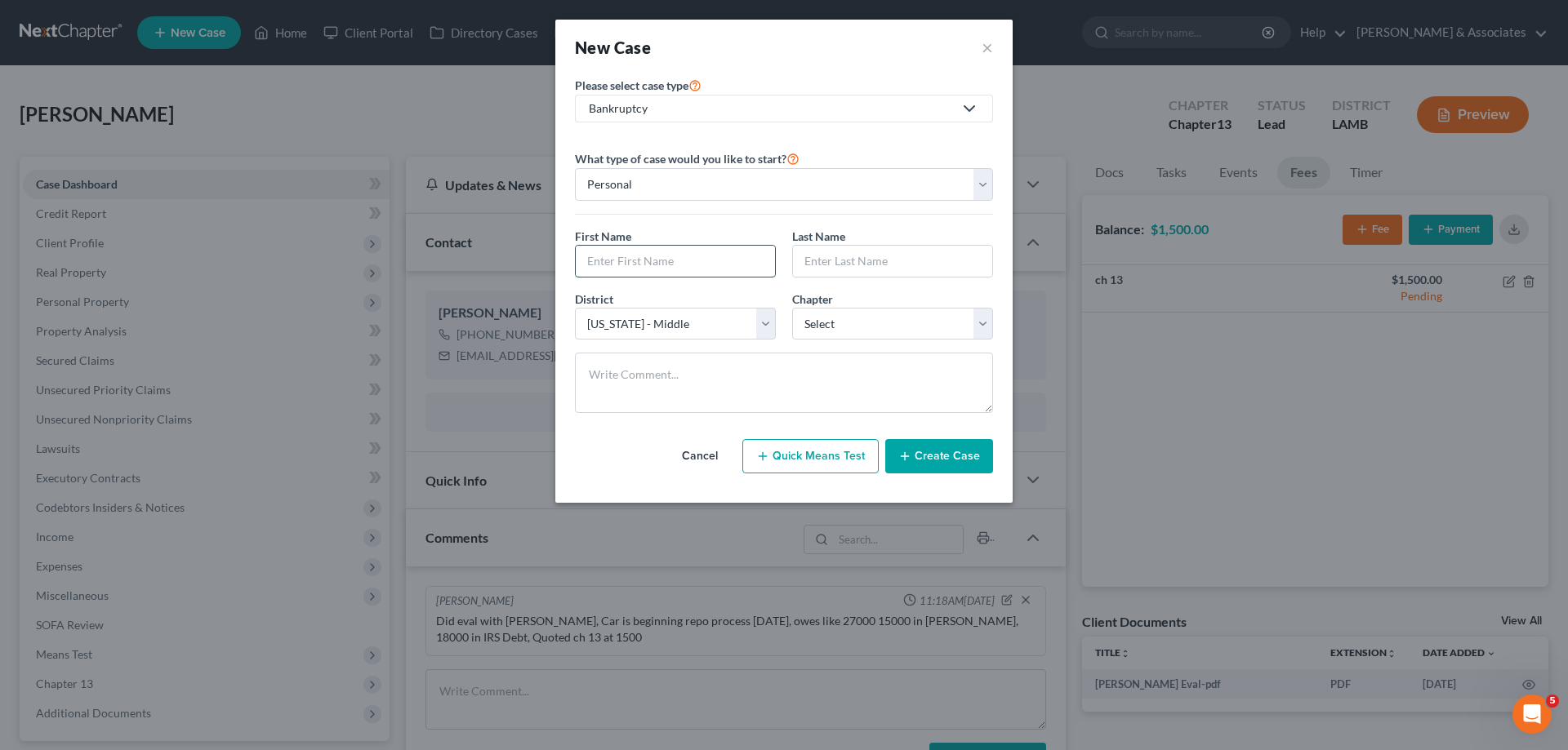
click at [693, 250] on input "text" at bounding box center [676, 261] width 200 height 31
type input "[PERSON_NAME]"
type input "Cage"
select select "0"
click at [993, 452] on button "Create Case" at bounding box center [939, 456] width 108 height 34
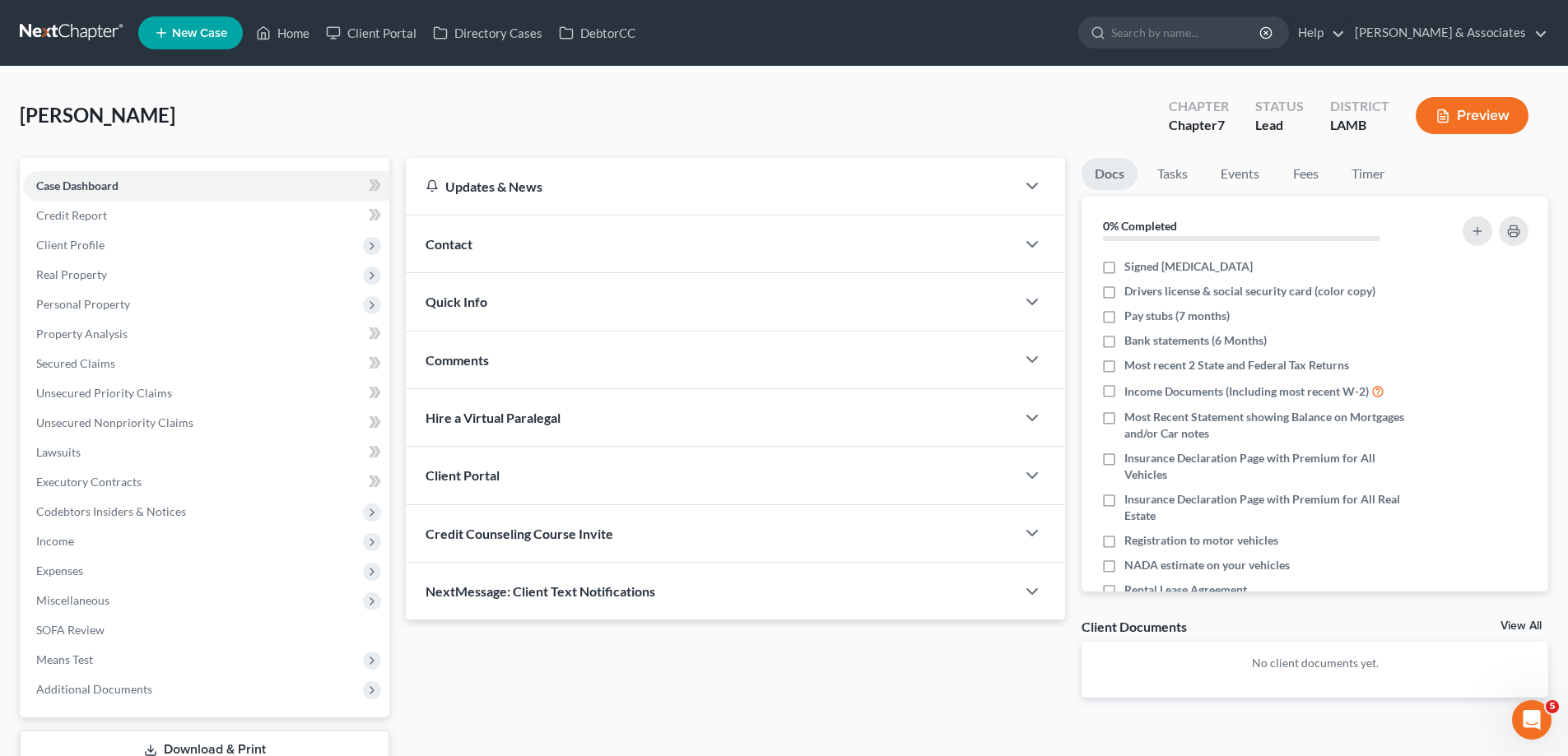
click at [516, 349] on div "Comments" at bounding box center [710, 360] width 610 height 57
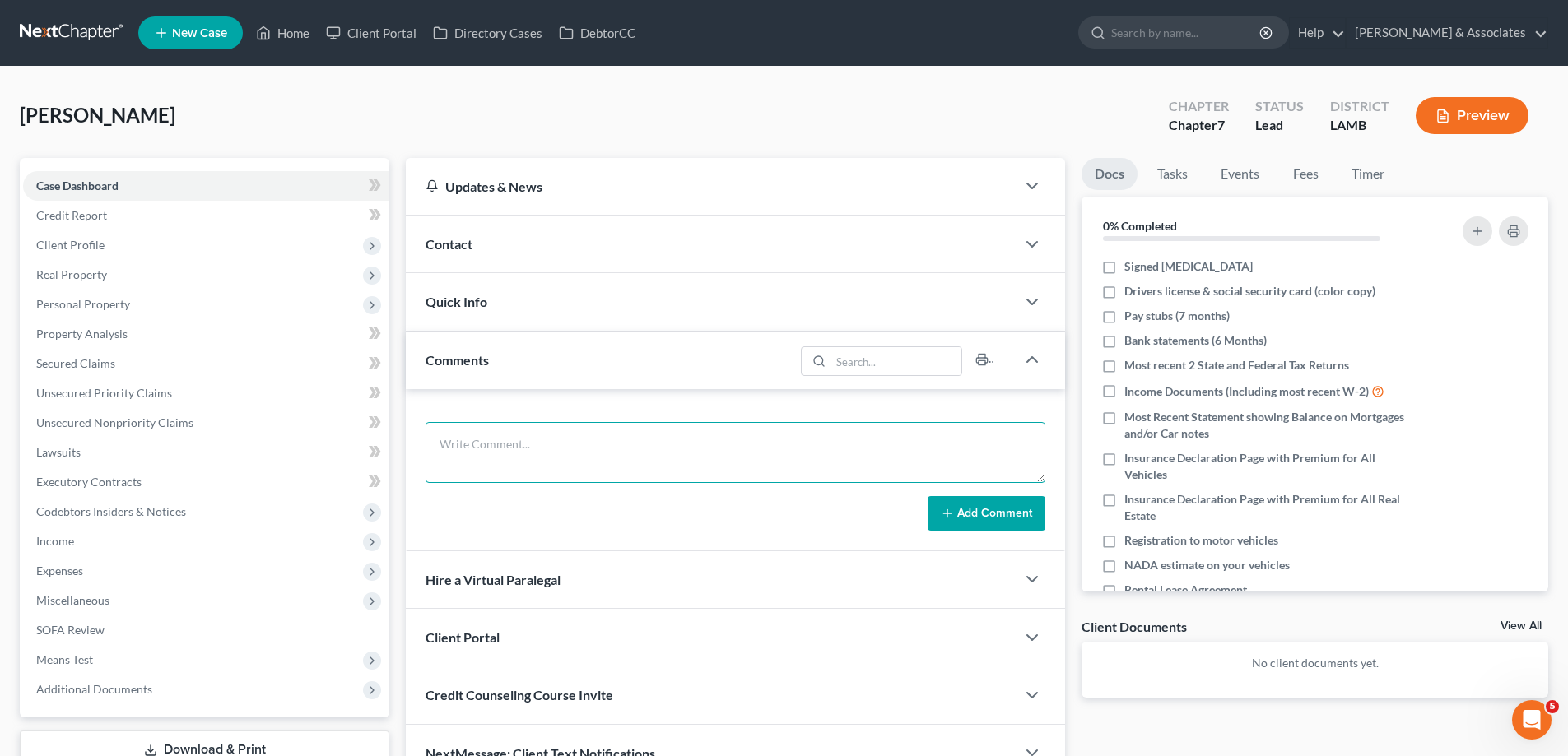
click at [540, 439] on textarea at bounding box center [735, 453] width 620 height 61
paste textarea "Did eval with [PERSON_NAME], 1680 in [GEOGRAPHIC_DATA], 78500 in [PERSON_NAME],…"
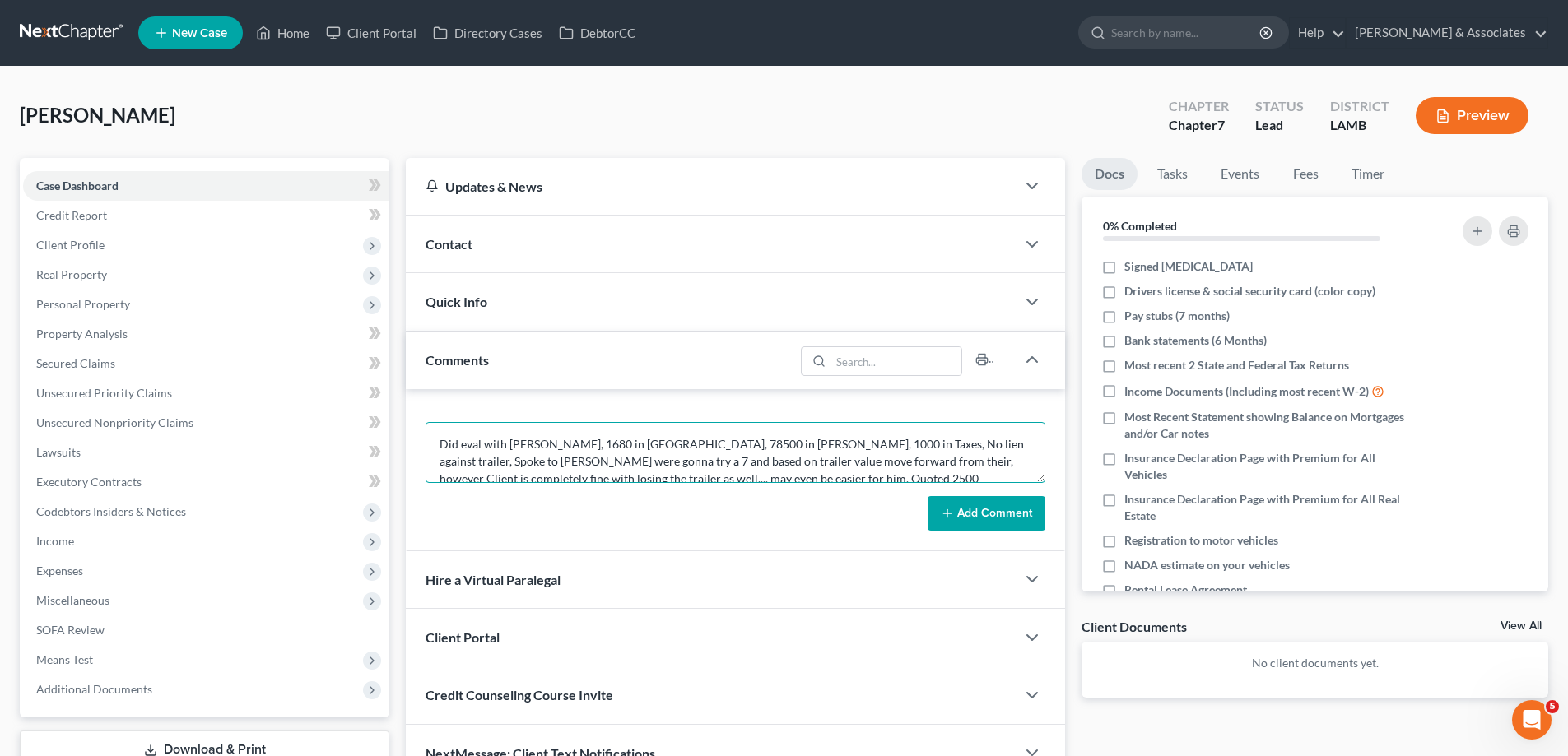
scroll to position [5, 0]
type textarea "Did eval with [PERSON_NAME], 1680 in [GEOGRAPHIC_DATA], 78500 in [PERSON_NAME],…"
click at [981, 527] on button "Add Comment" at bounding box center [987, 514] width 118 height 35
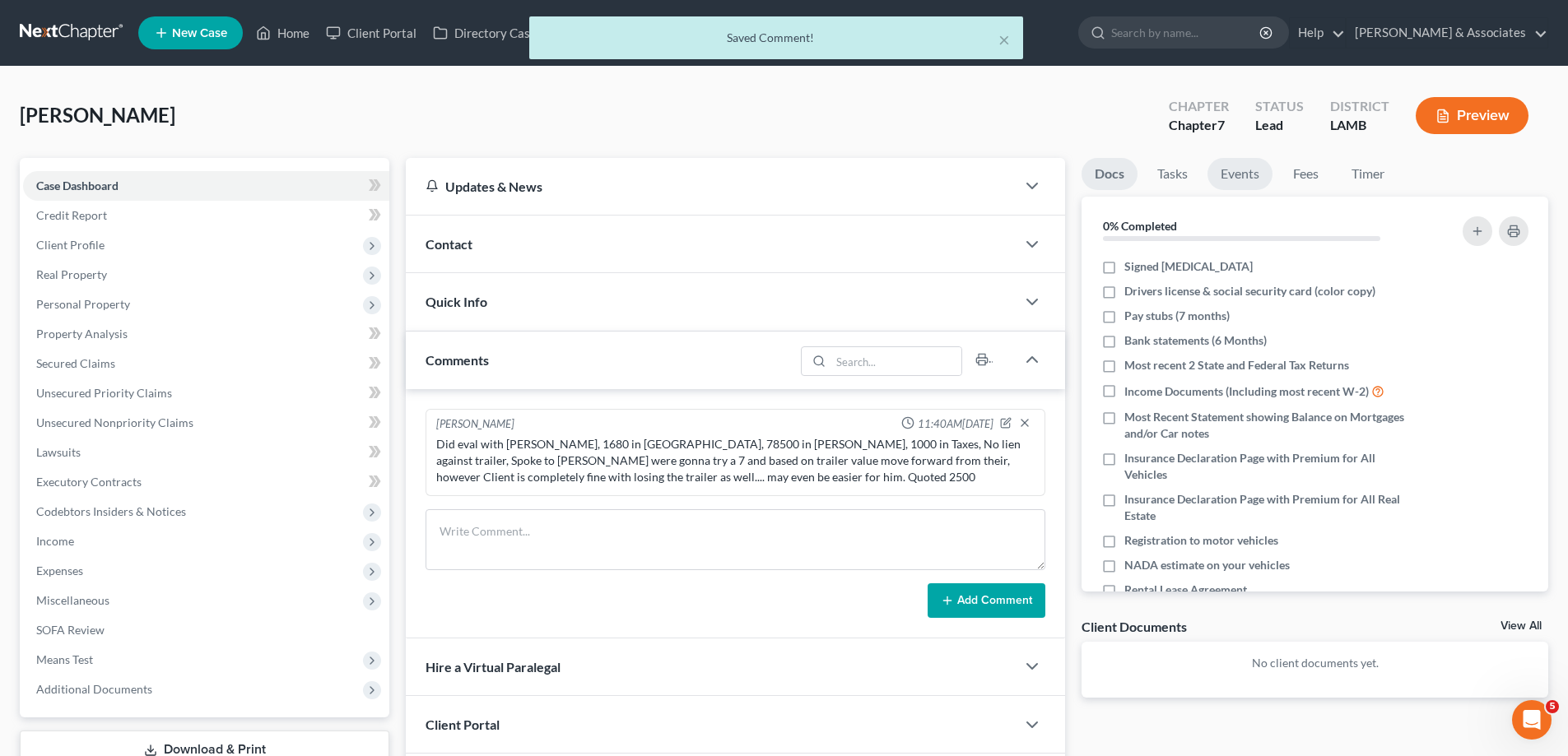
scroll to position [0, 0]
click at [1305, 167] on link "Fees" at bounding box center [1306, 174] width 53 height 32
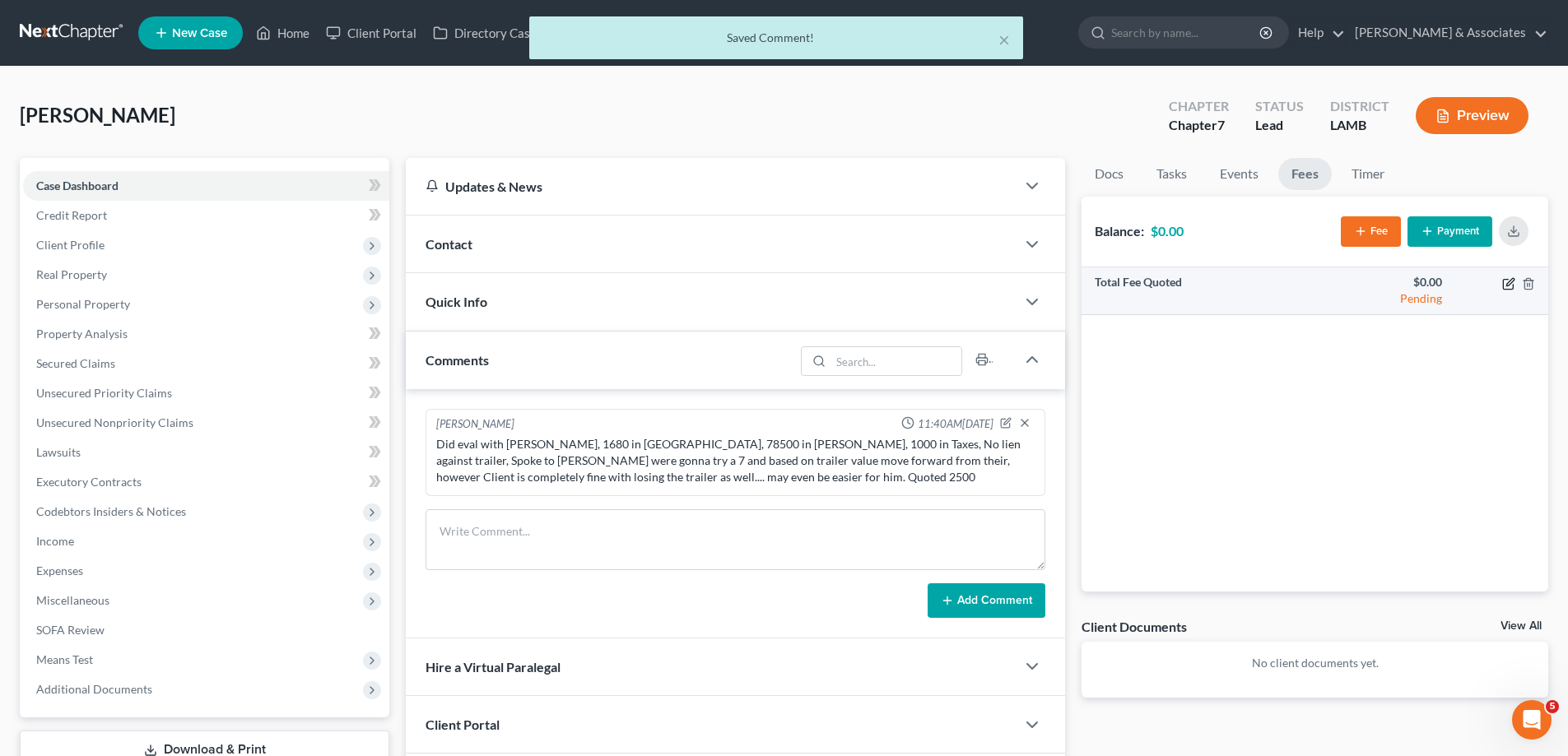
click at [1508, 284] on icon "button" at bounding box center [1509, 283] width 13 height 13
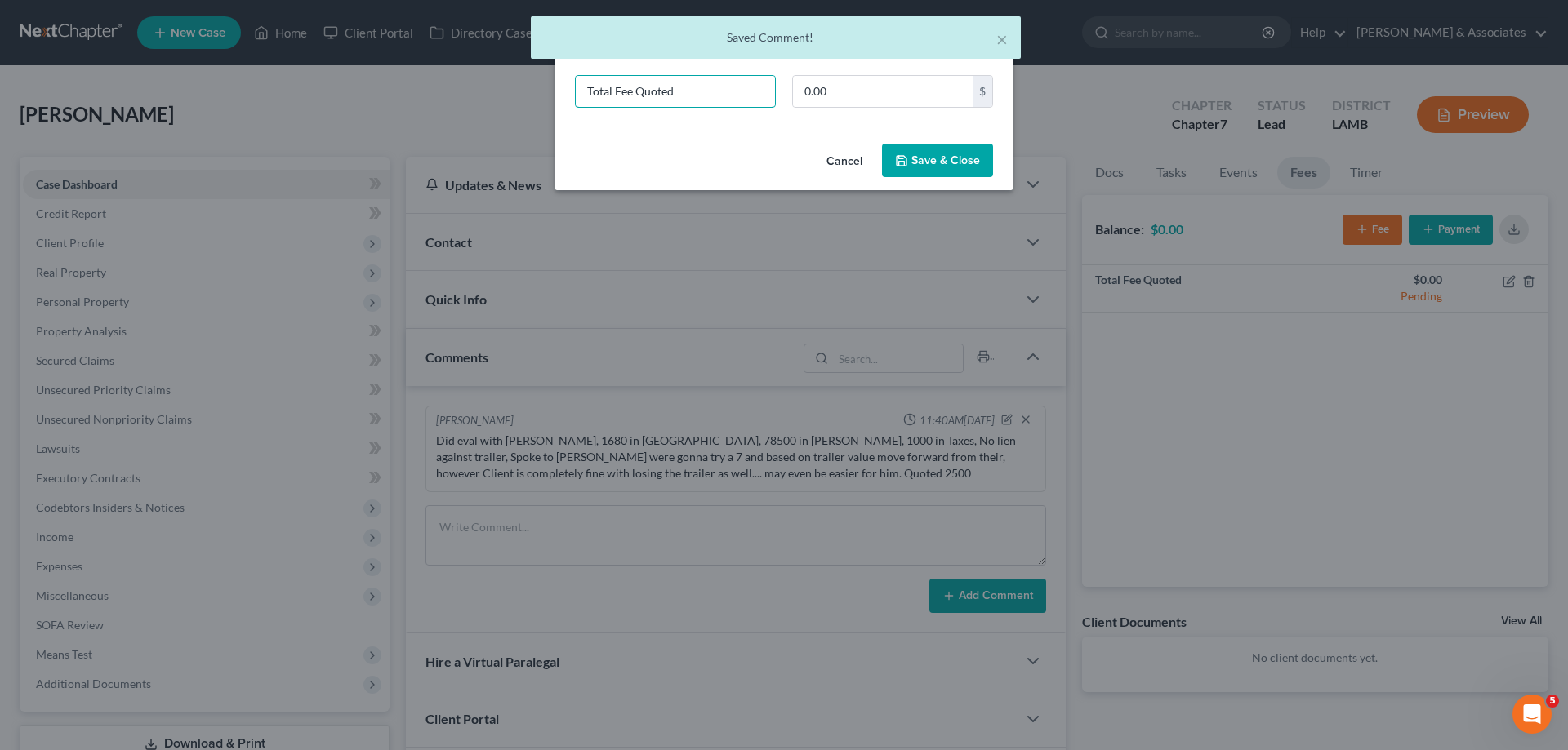
drag, startPoint x: 710, startPoint y: 91, endPoint x: 503, endPoint y: 90, distance: 207.0
click at [520, 91] on div "New Fee Edit Fee × Total Fee Quoted 0.00 $ Cancel Save & Close" at bounding box center [784, 375] width 1568 height 750
type input "ch 7"
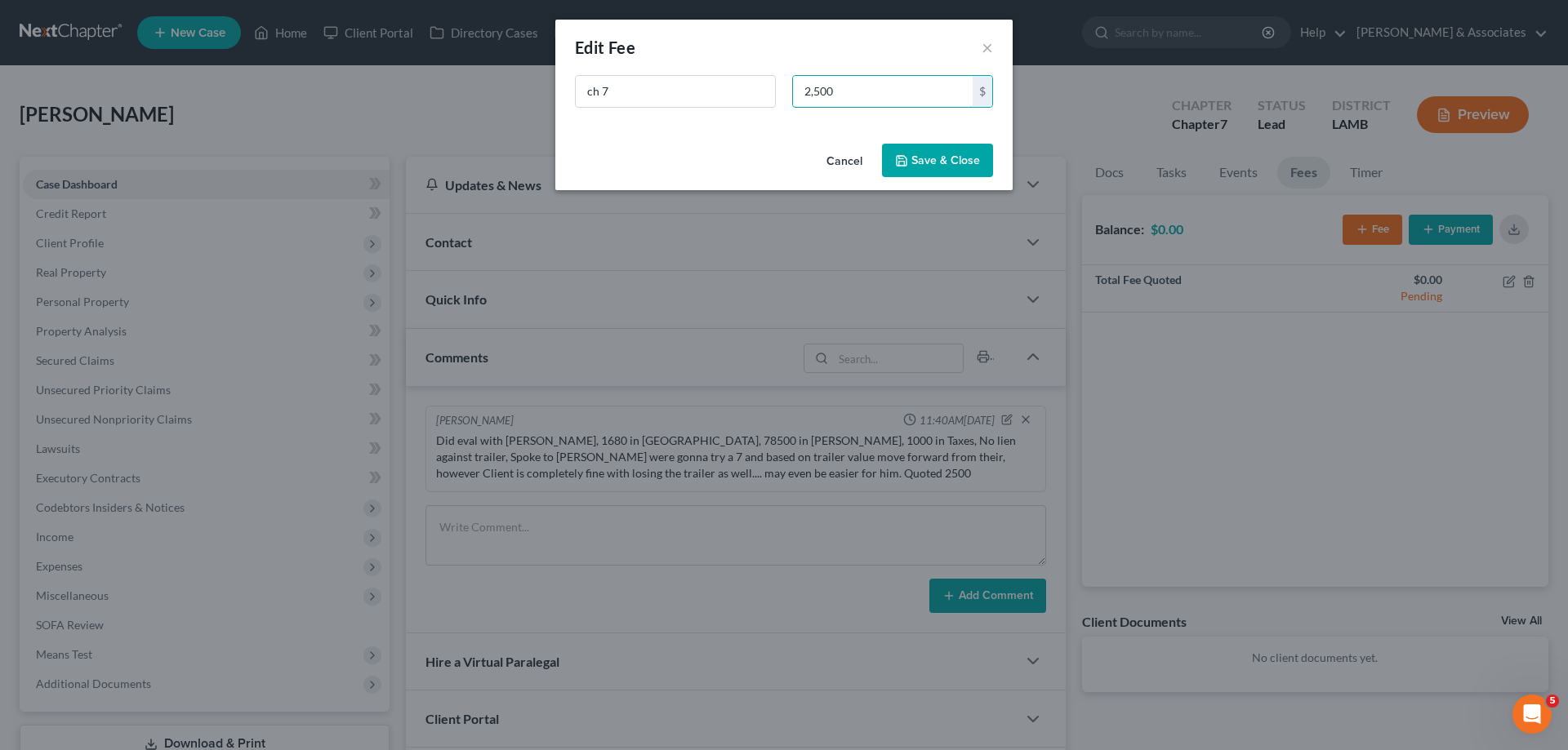
type input "2,500"
click at [953, 146] on button "Save & Close" at bounding box center [937, 161] width 111 height 34
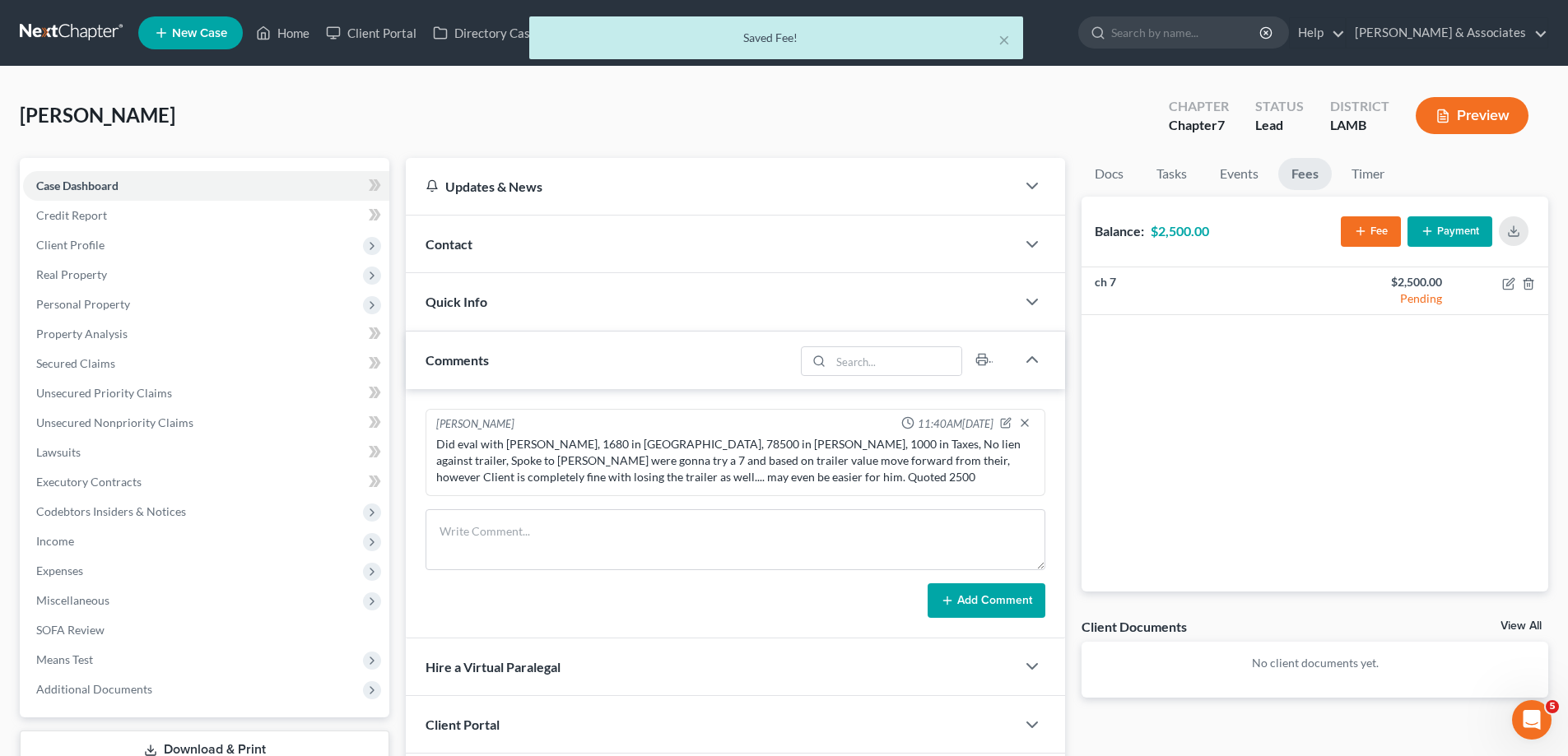
click at [718, 250] on div "Contact" at bounding box center [710, 244] width 610 height 57
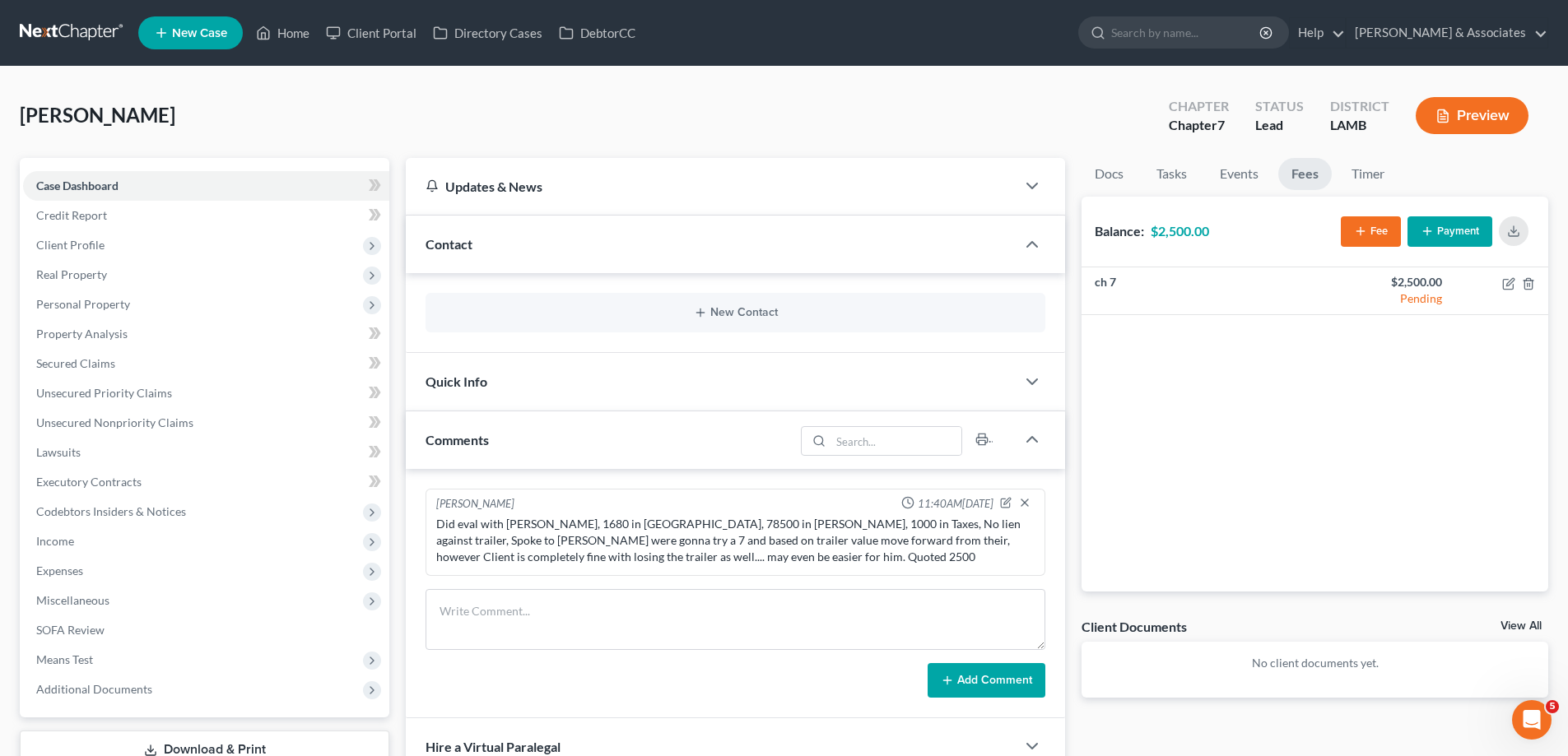
click at [693, 304] on div "New Contact" at bounding box center [735, 312] width 620 height 39
click at [716, 304] on div "New Contact" at bounding box center [735, 312] width 620 height 39
click at [718, 313] on button "New Contact" at bounding box center [735, 313] width 593 height 13
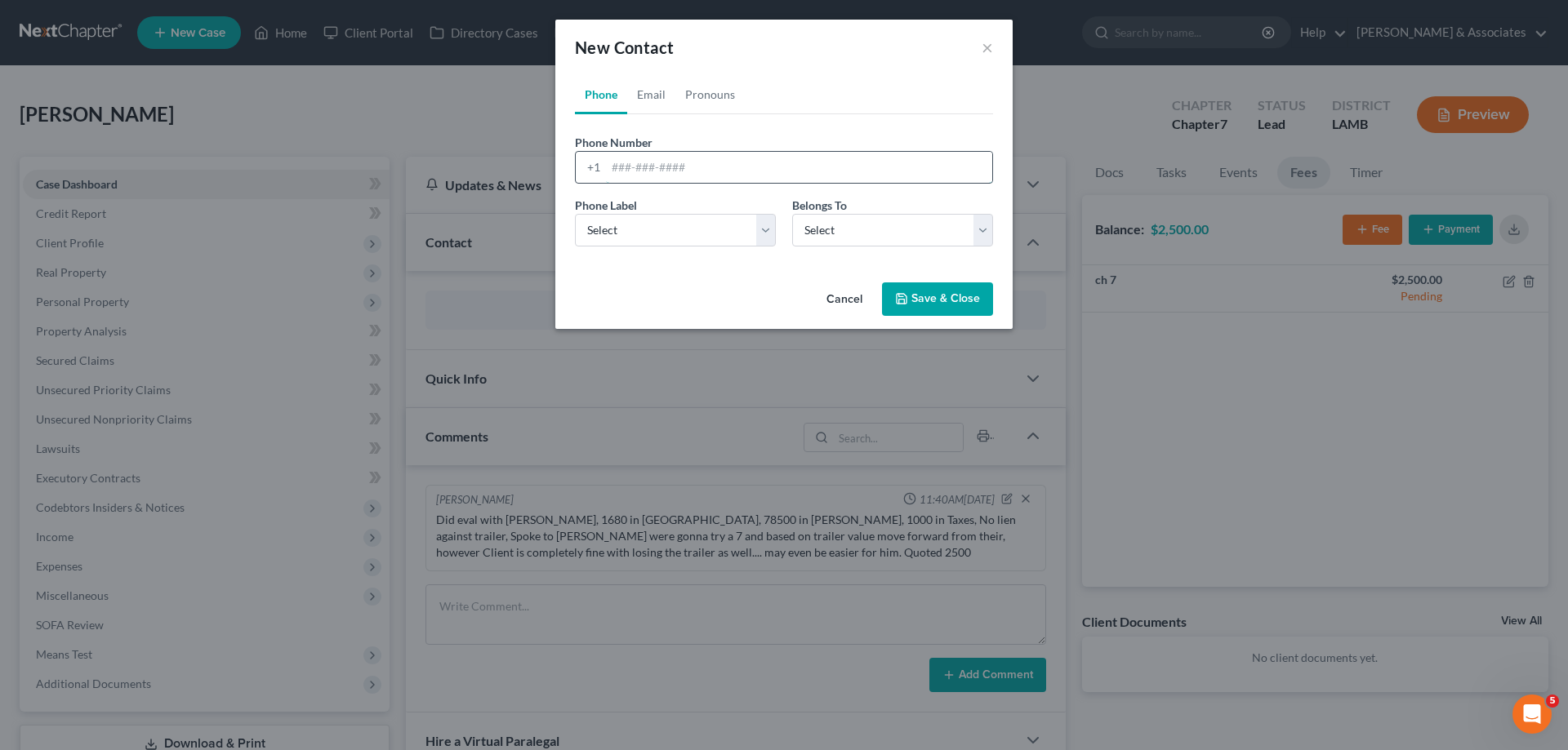
click at [686, 160] on input "tel" at bounding box center [799, 167] width 387 height 31
paste input "[PHONE_NUMBER]"
type input "[PHONE_NUMBER]"
drag, startPoint x: 622, startPoint y: 247, endPoint x: 632, endPoint y: 249, distance: 10.2
click at [622, 247] on div "Phone Label * Select Mobile Home Work Other Belongs To * Select Client Other" at bounding box center [784, 228] width 435 height 63
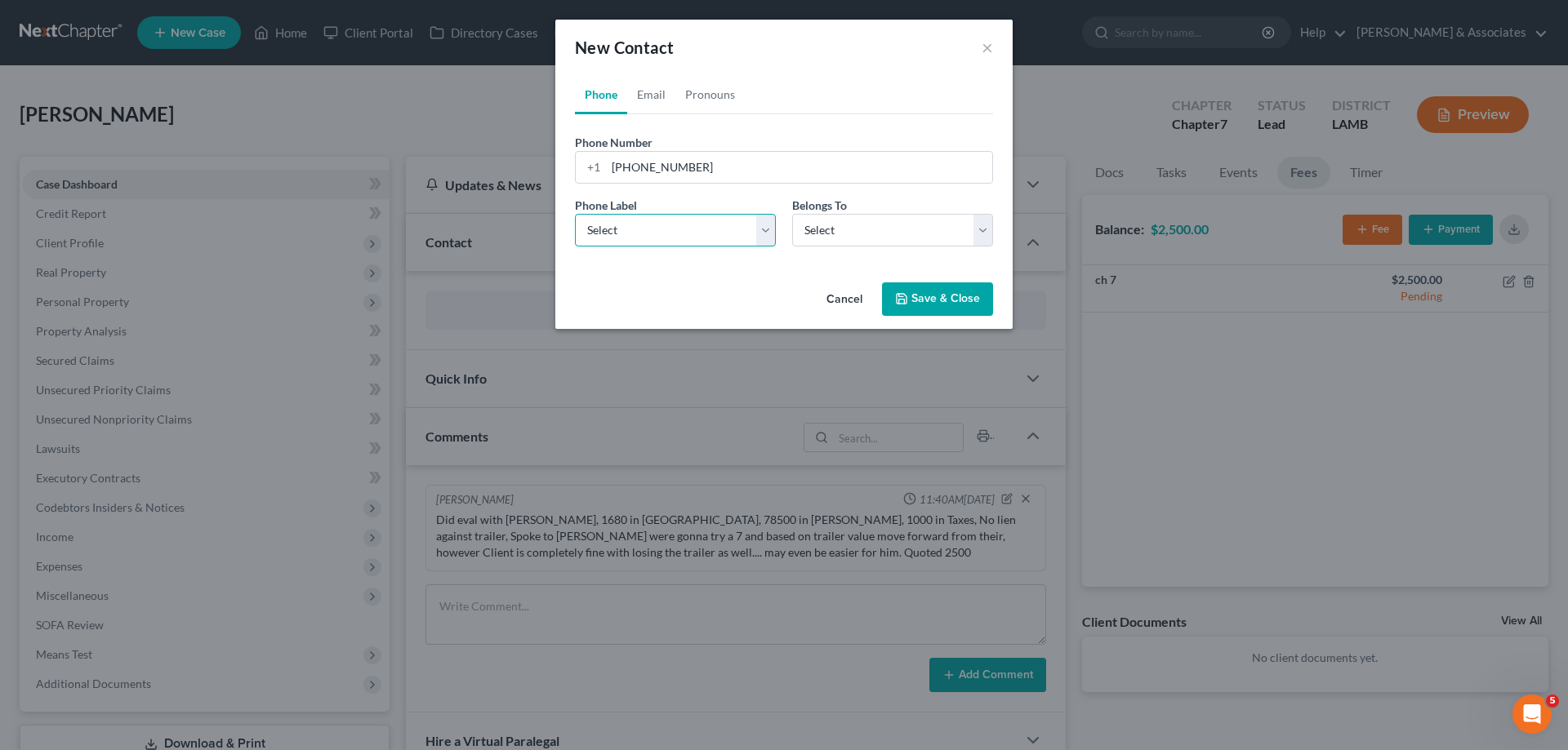
click at [656, 239] on select "Select Mobile Home Work Other" at bounding box center [675, 230] width 201 height 33
select select "0"
click at [575, 214] on select "Select Mobile Home Work Other" at bounding box center [675, 230] width 201 height 33
click at [835, 236] on select "Select Client Other" at bounding box center [892, 230] width 201 height 33
select select "0"
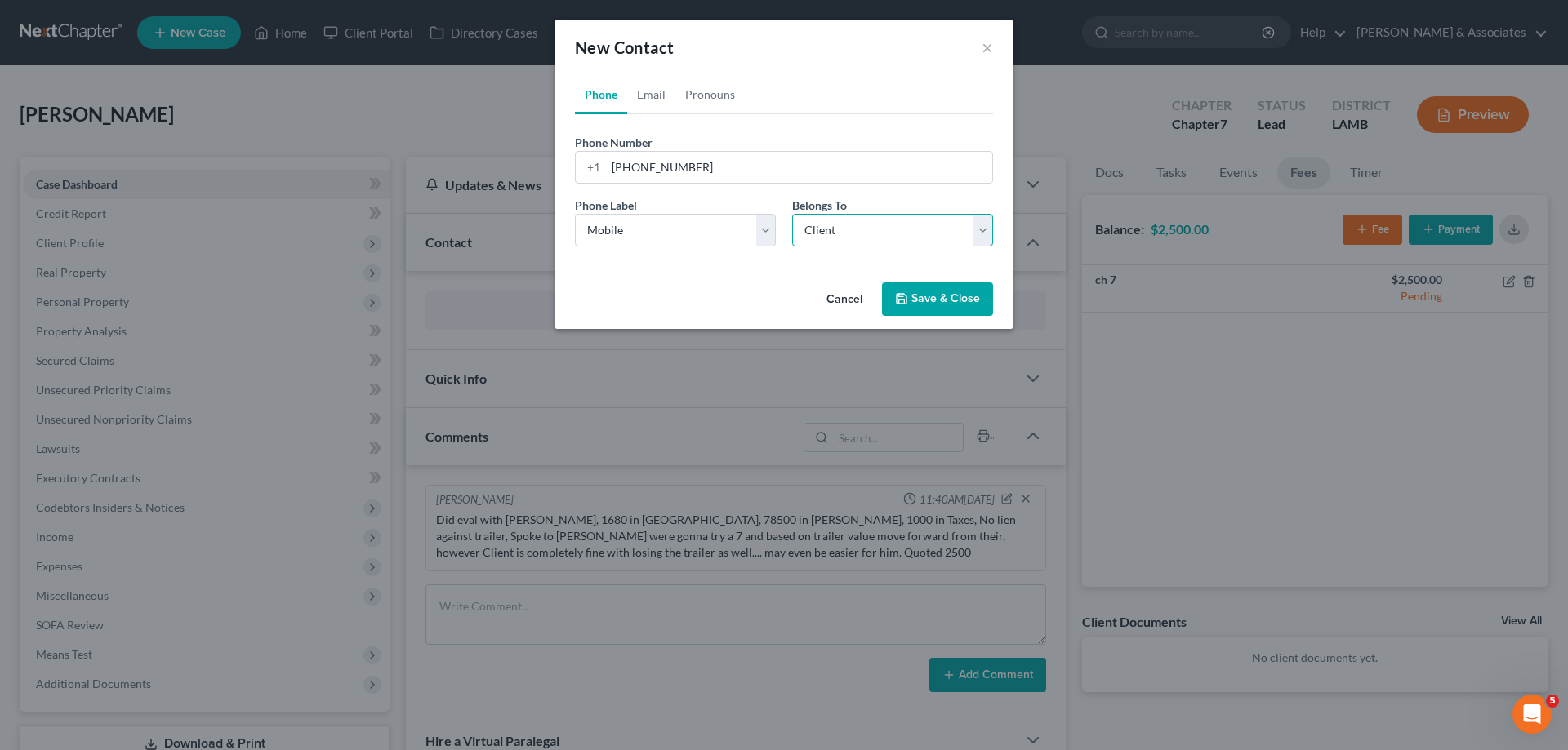
click at [792, 214] on select "Select Client Other" at bounding box center [892, 230] width 201 height 33
select select "0"
click at [651, 93] on link "Email" at bounding box center [651, 94] width 48 height 39
click at [622, 161] on input "email" at bounding box center [799, 167] width 387 height 31
paste input "[EMAIL_ADDRESS][DOMAIN_NAME]"
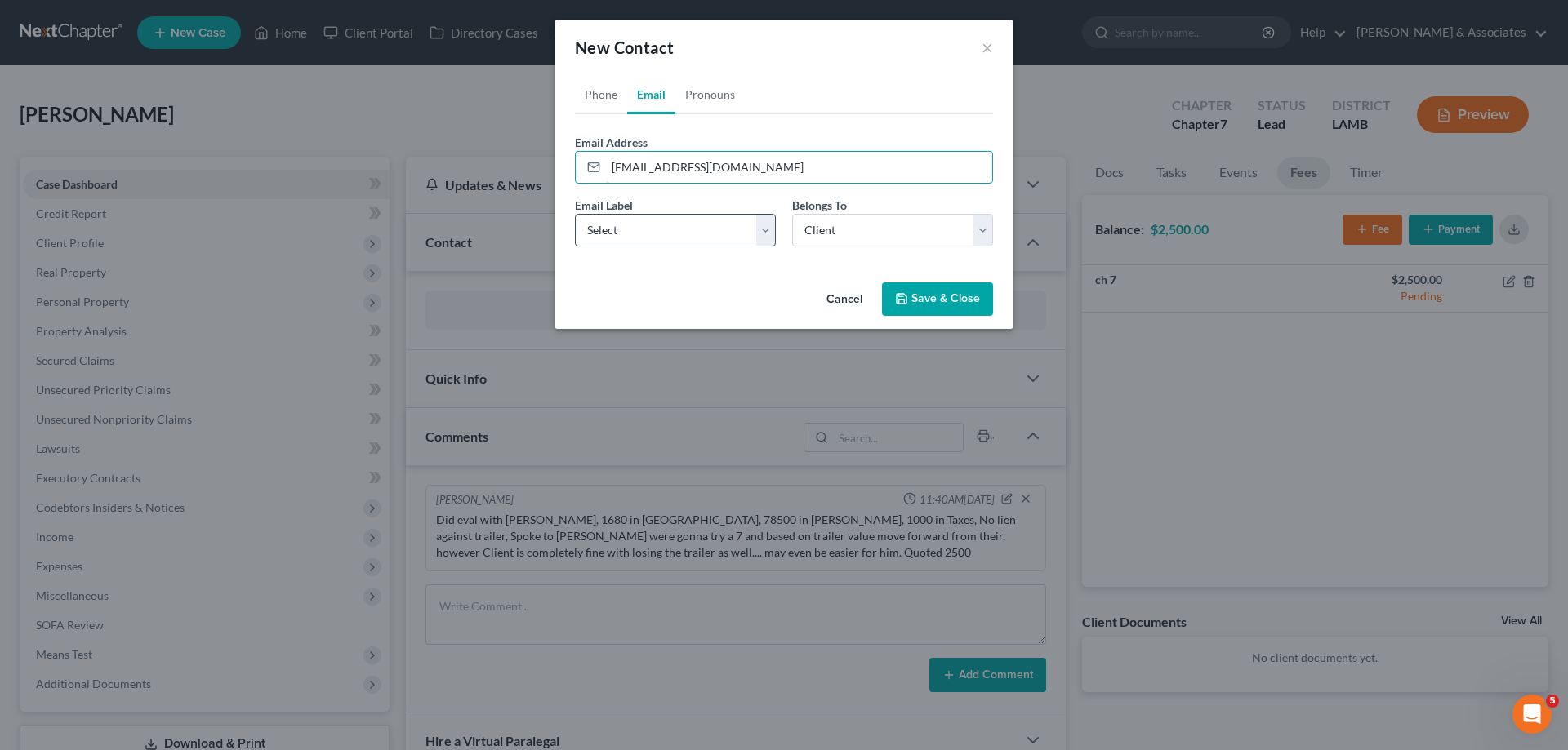
type input "[EMAIL_ADDRESS][DOMAIN_NAME]"
click at [643, 239] on select "Select Home Work Other" at bounding box center [675, 230] width 201 height 33
select select "0"
click at [575, 214] on select "Select Home Work Other" at bounding box center [675, 230] width 201 height 33
click at [837, 231] on select "Select Client Other" at bounding box center [892, 230] width 201 height 33
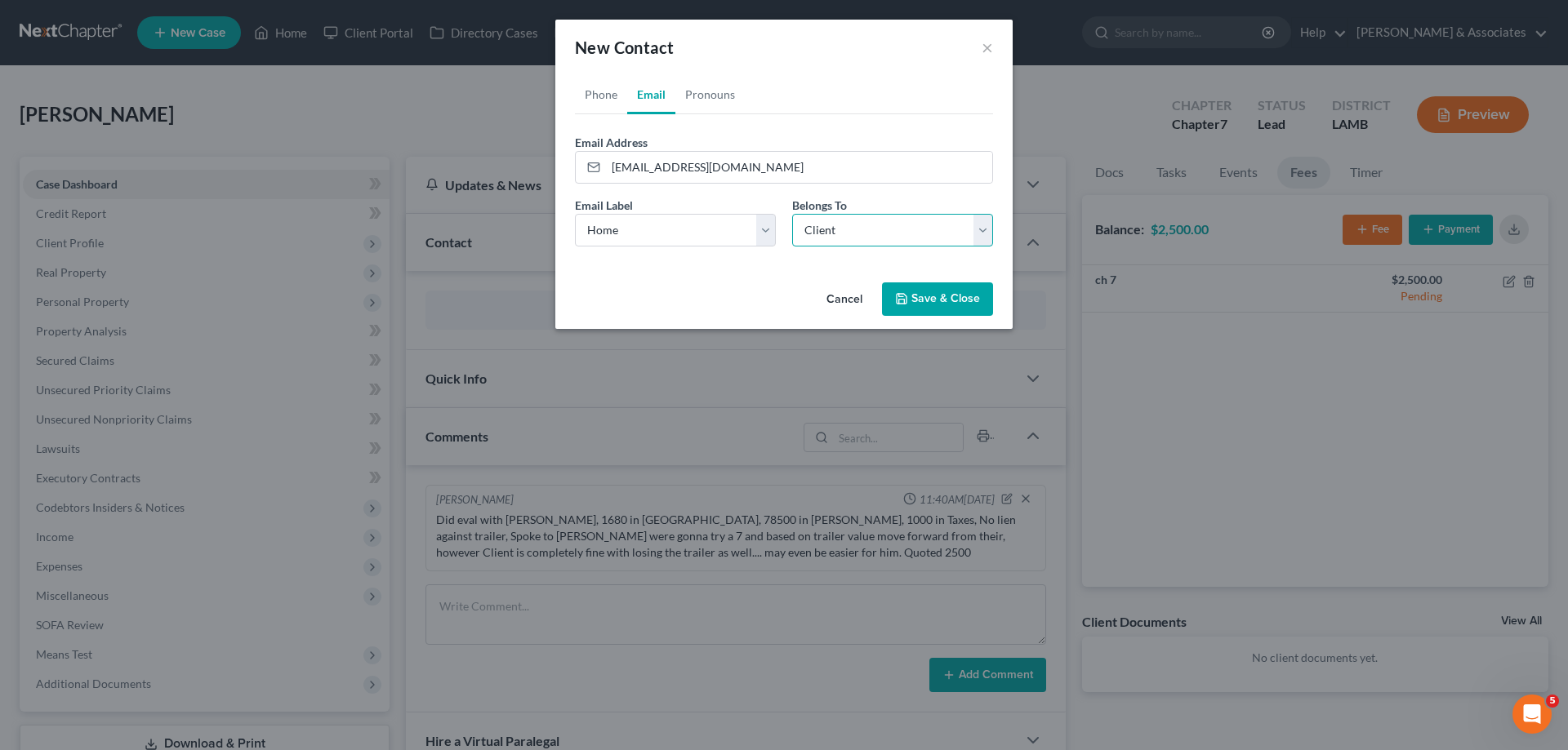
click at [837, 230] on select "Select Client Other" at bounding box center [892, 230] width 201 height 33
click at [929, 285] on button "Save & Close" at bounding box center [937, 299] width 111 height 34
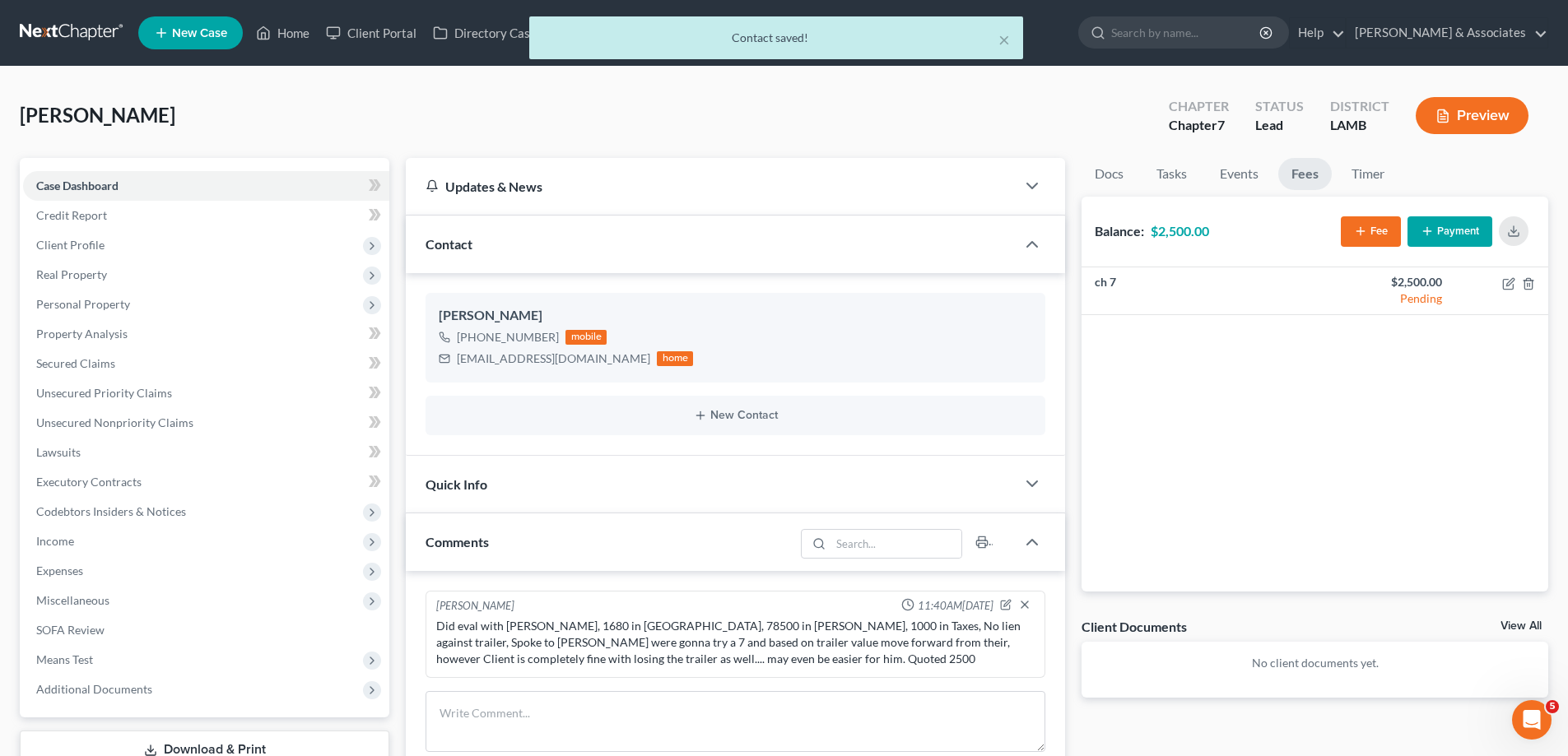
click at [1516, 625] on link "View All" at bounding box center [1520, 626] width 41 height 12
